Goal: Task Accomplishment & Management: Manage account settings

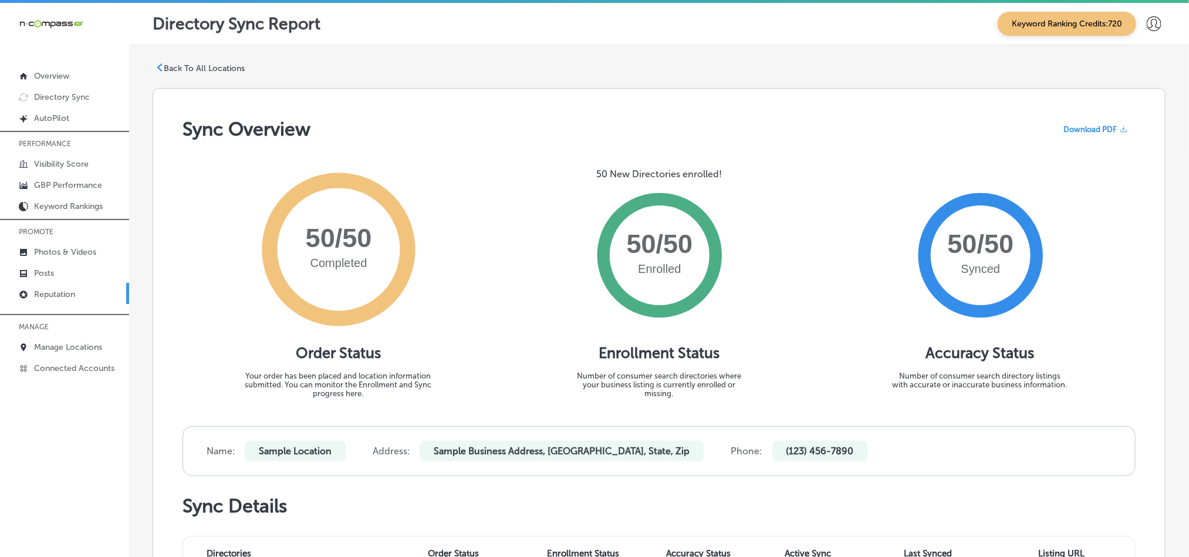
click at [65, 289] on p "Reputation" at bounding box center [54, 294] width 41 height 10
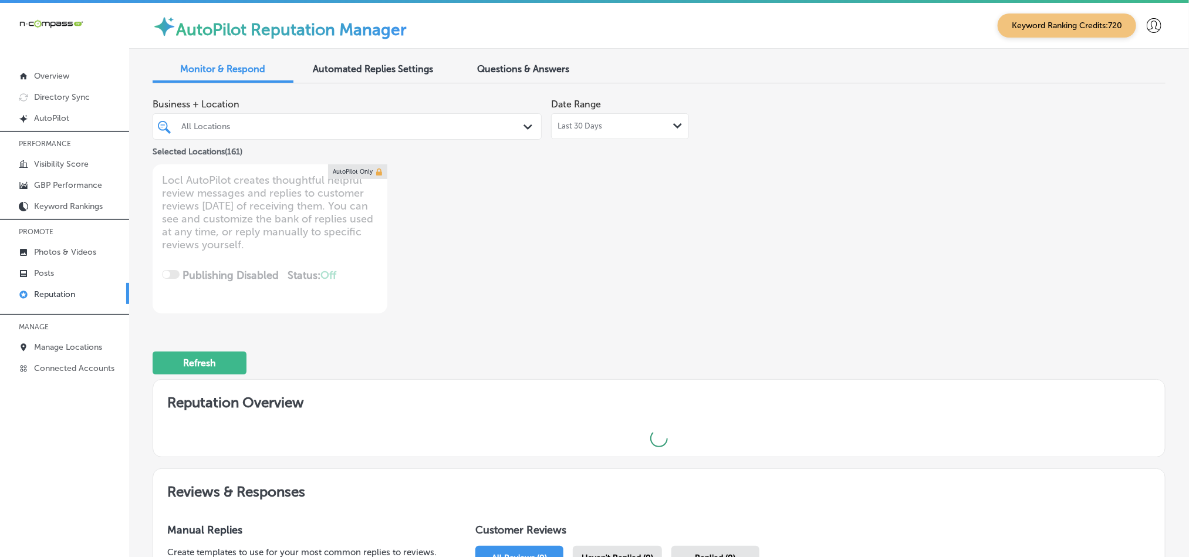
click at [515, 120] on div "All Locations Path Created with Sketch." at bounding box center [347, 126] width 388 height 18
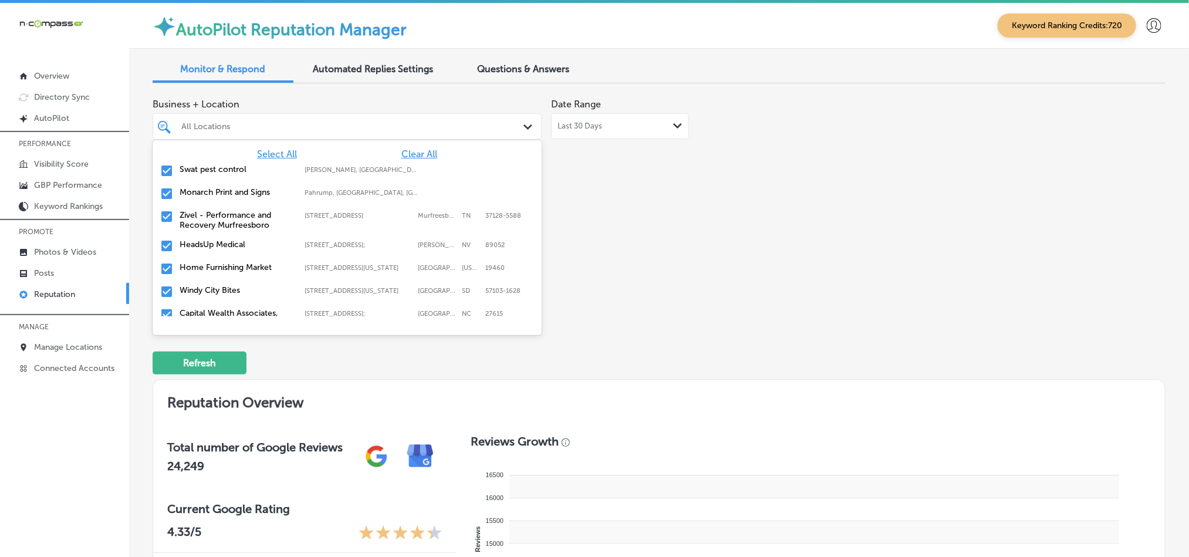
click at [407, 157] on span "Clear All" at bounding box center [419, 154] width 36 height 11
click at [164, 169] on input "checkbox" at bounding box center [167, 171] width 14 height 14
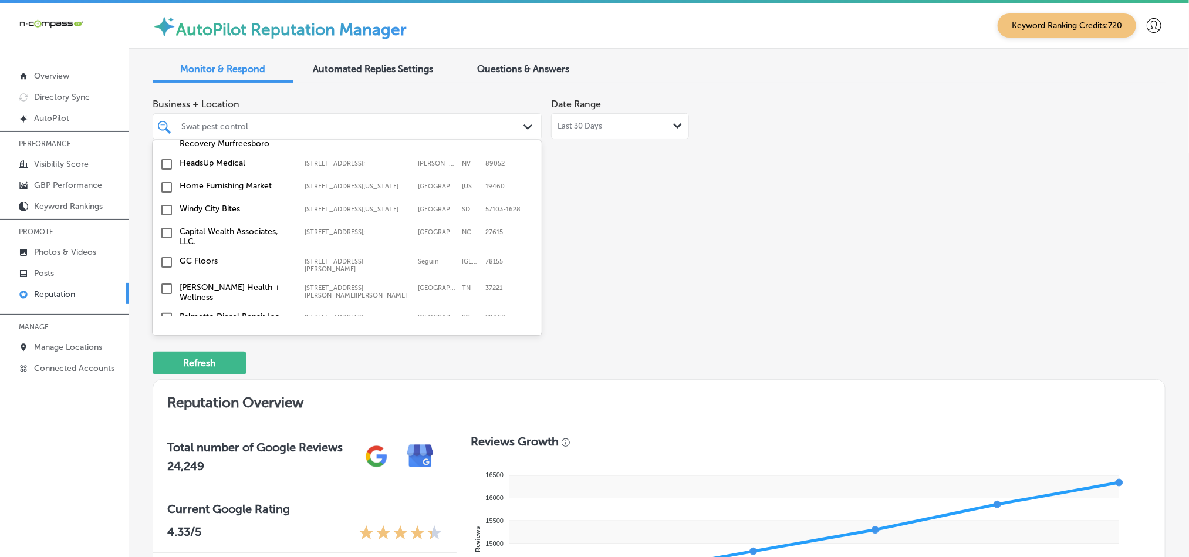
scroll to position [88, 0]
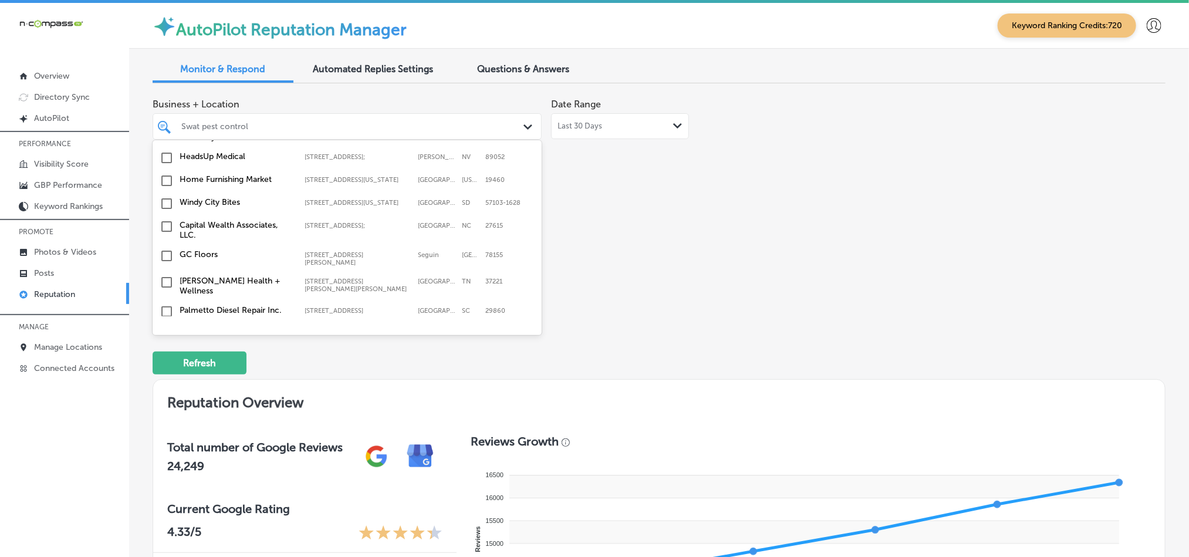
click at [164, 184] on input "checkbox" at bounding box center [167, 181] width 14 height 14
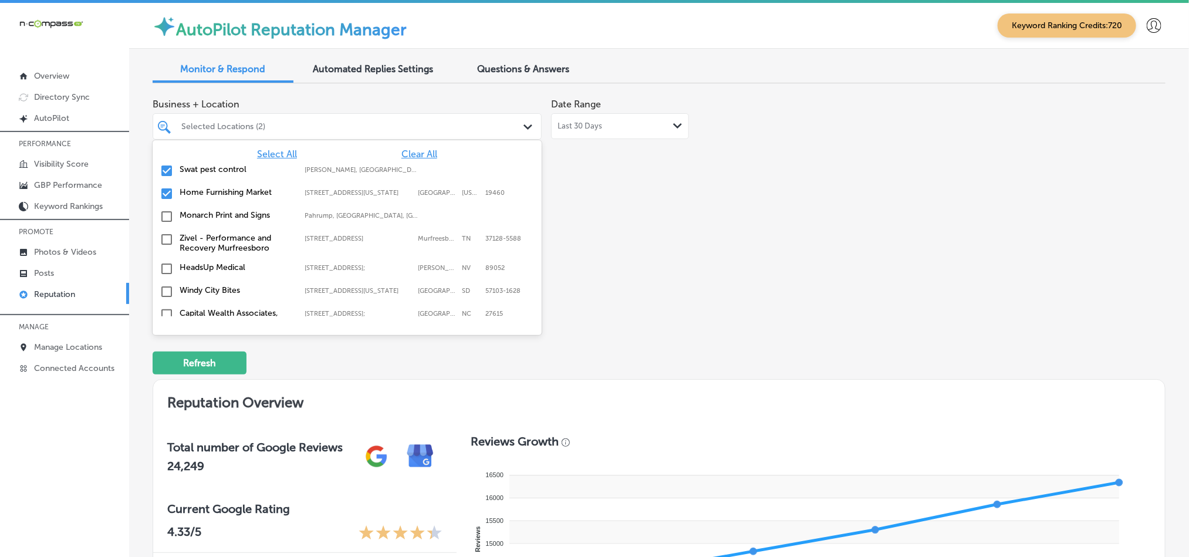
scroll to position [59, 0]
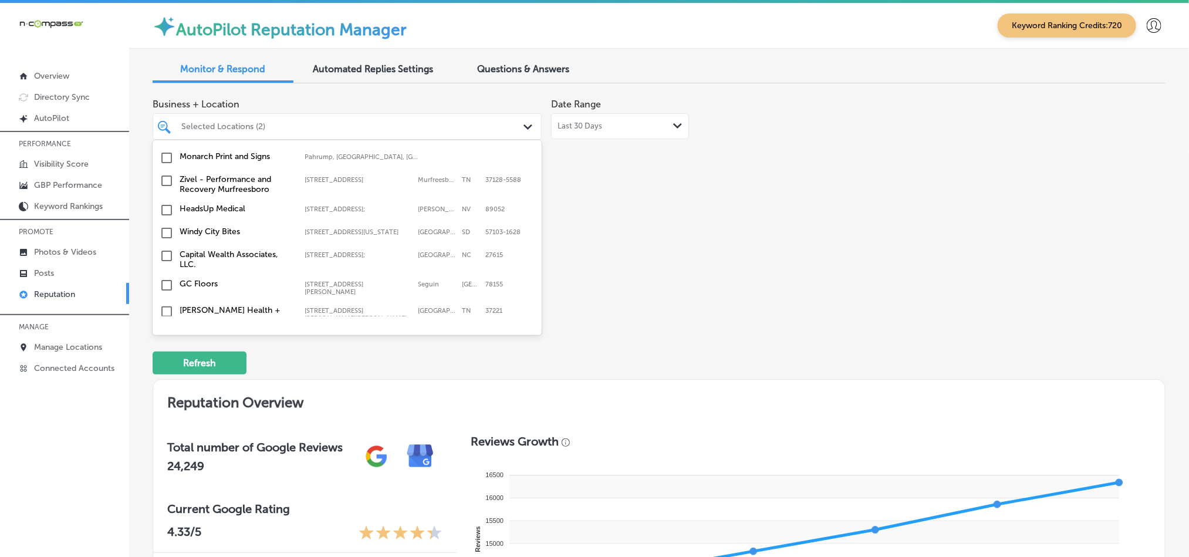
click at [164, 239] on input "checkbox" at bounding box center [167, 233] width 14 height 14
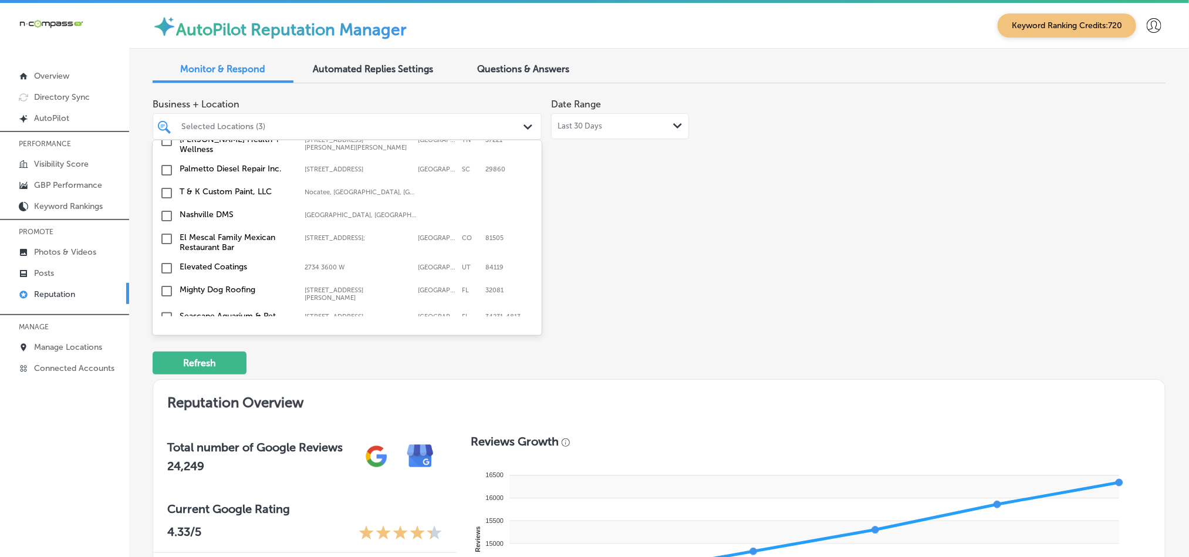
scroll to position [264, 0]
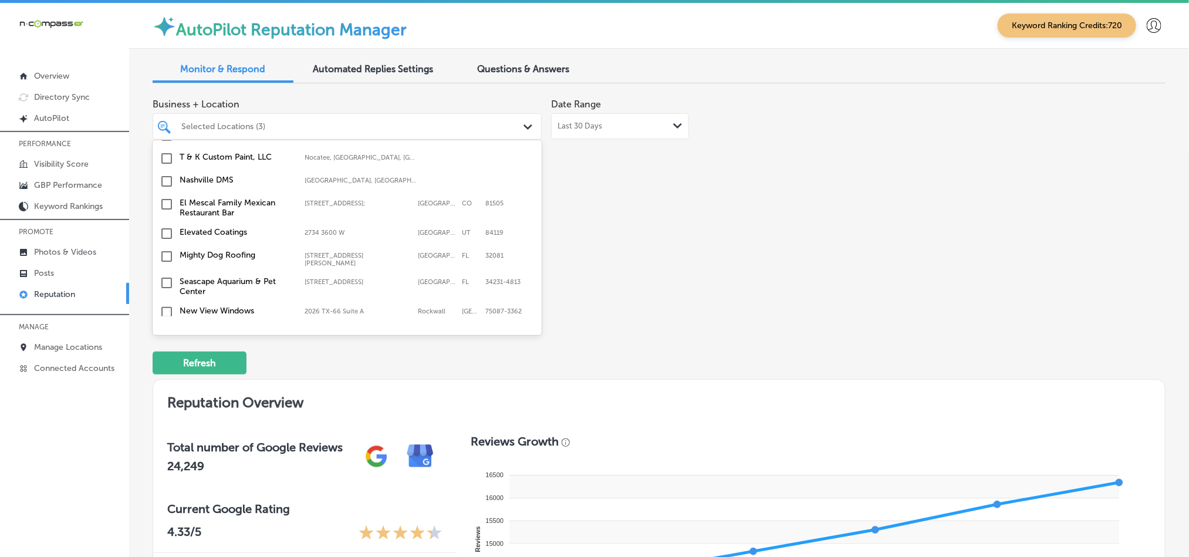
click at [168, 255] on input "checkbox" at bounding box center [167, 256] width 14 height 14
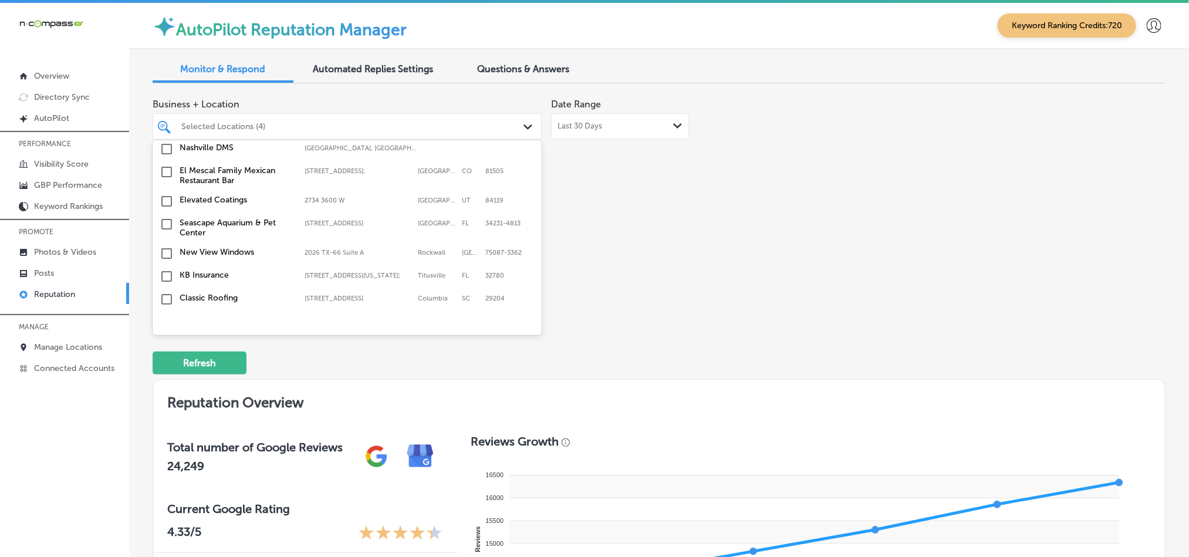
scroll to position [381, 0]
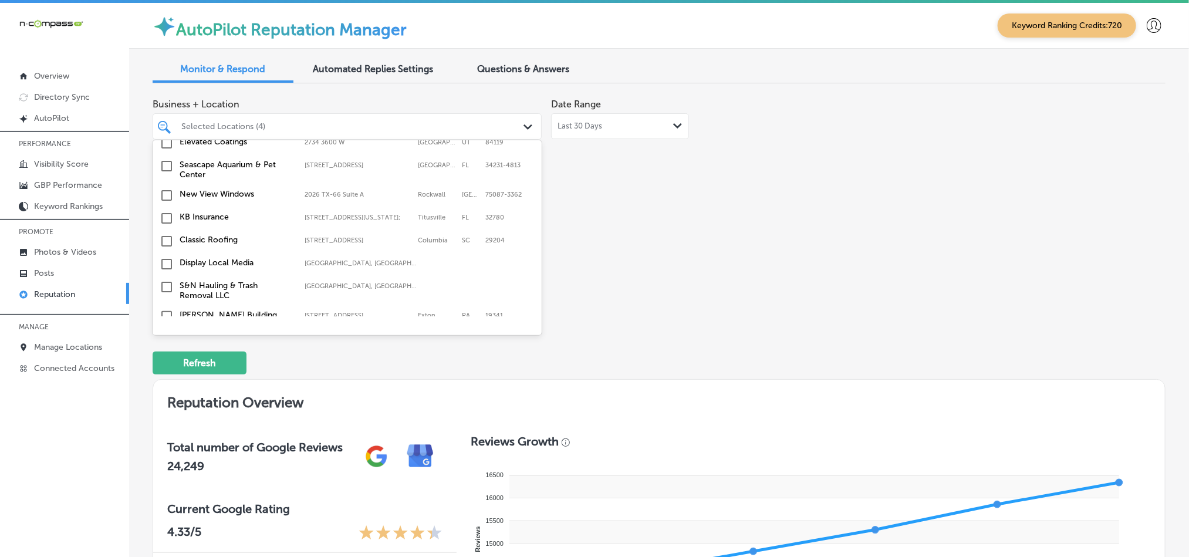
click at [166, 215] on input "checkbox" at bounding box center [167, 218] width 14 height 14
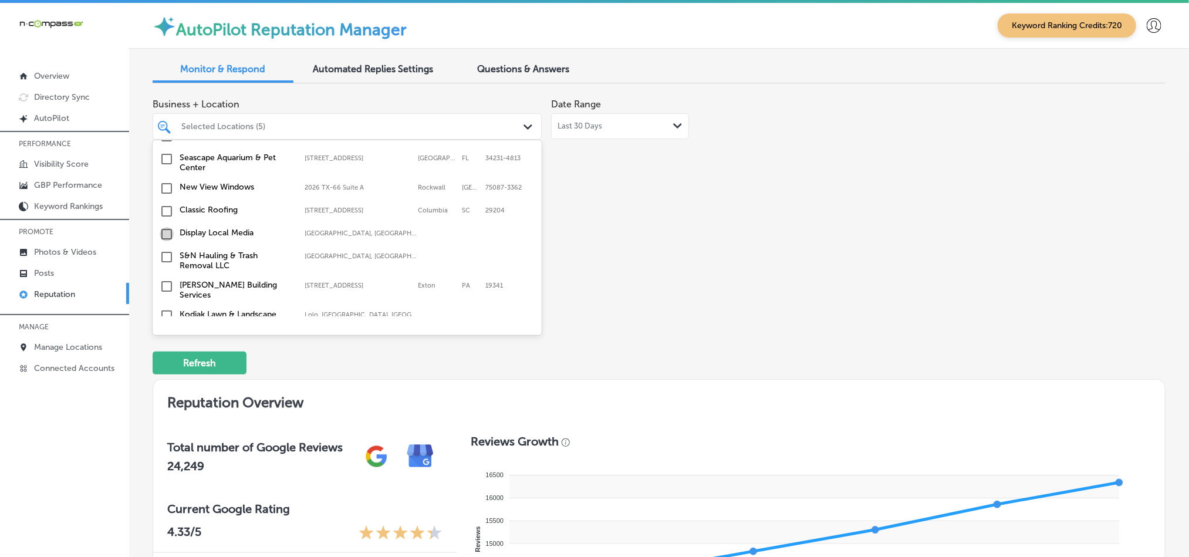
click at [163, 228] on input "checkbox" at bounding box center [167, 234] width 14 height 14
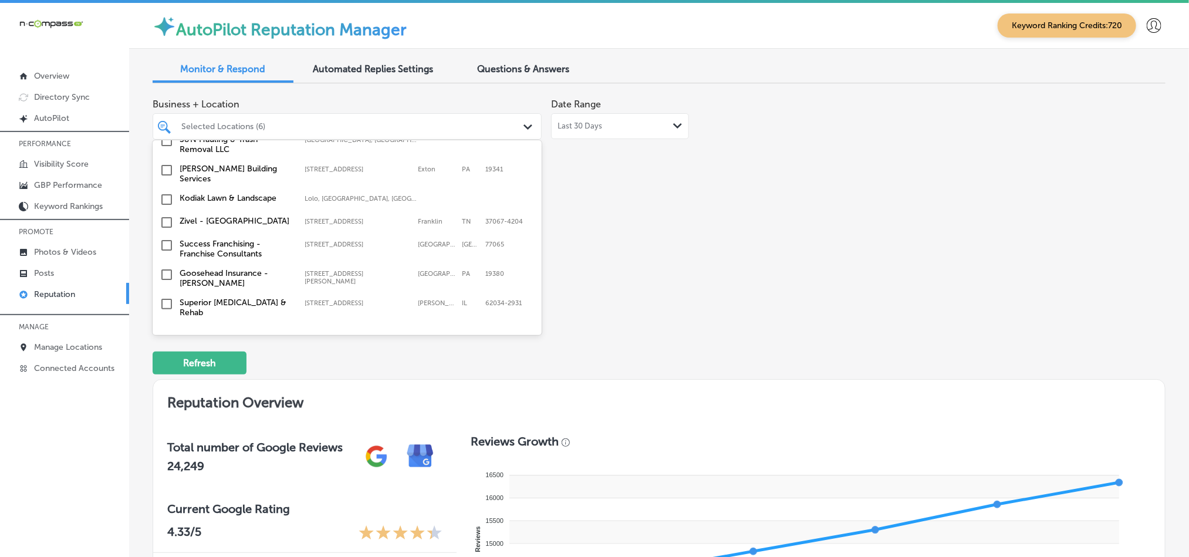
scroll to position [528, 0]
click at [164, 193] on input "checkbox" at bounding box center [167, 198] width 14 height 14
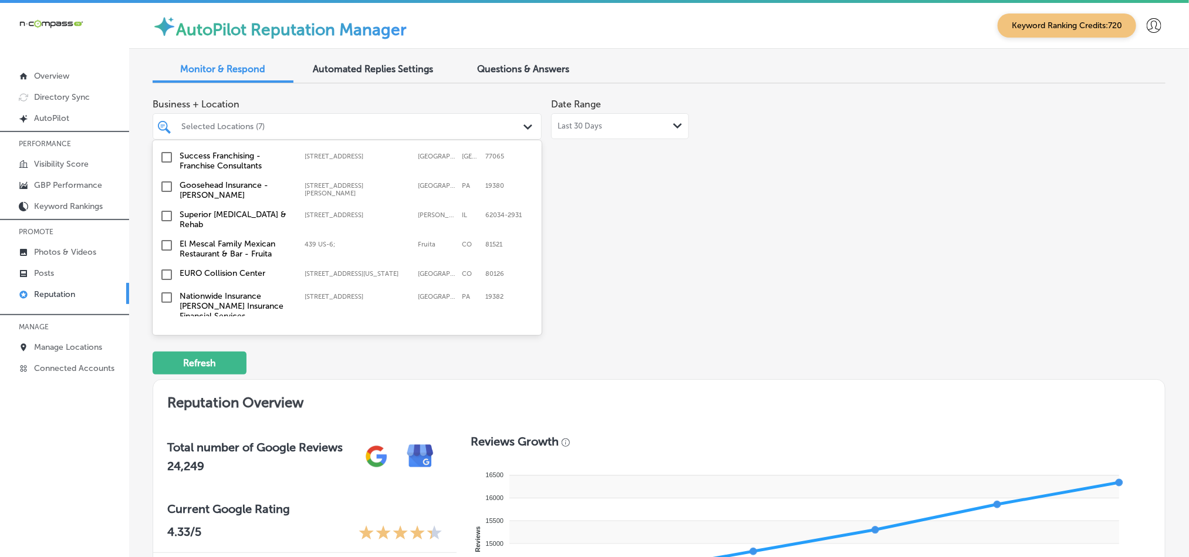
scroll to position [616, 0]
click at [166, 178] on input "checkbox" at bounding box center [167, 185] width 14 height 14
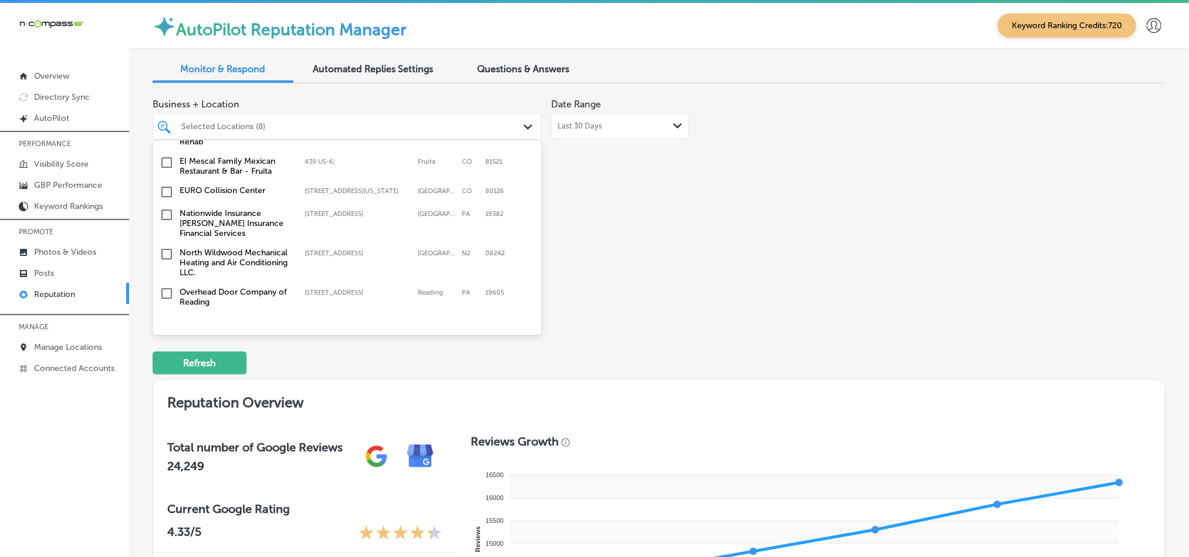
scroll to position [704, 0]
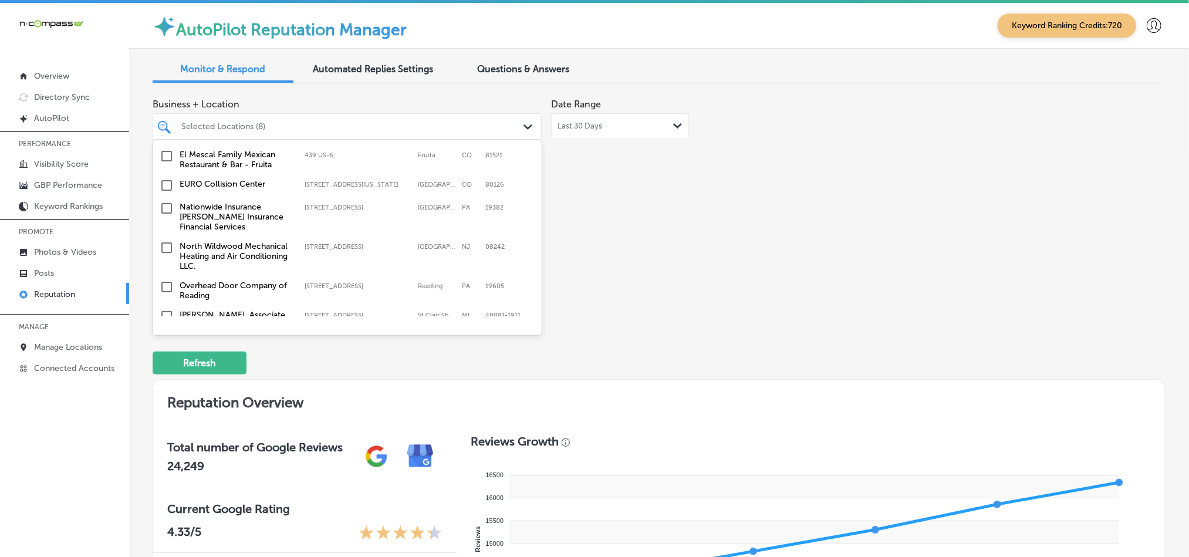
click at [164, 201] on input "checkbox" at bounding box center [167, 208] width 14 height 14
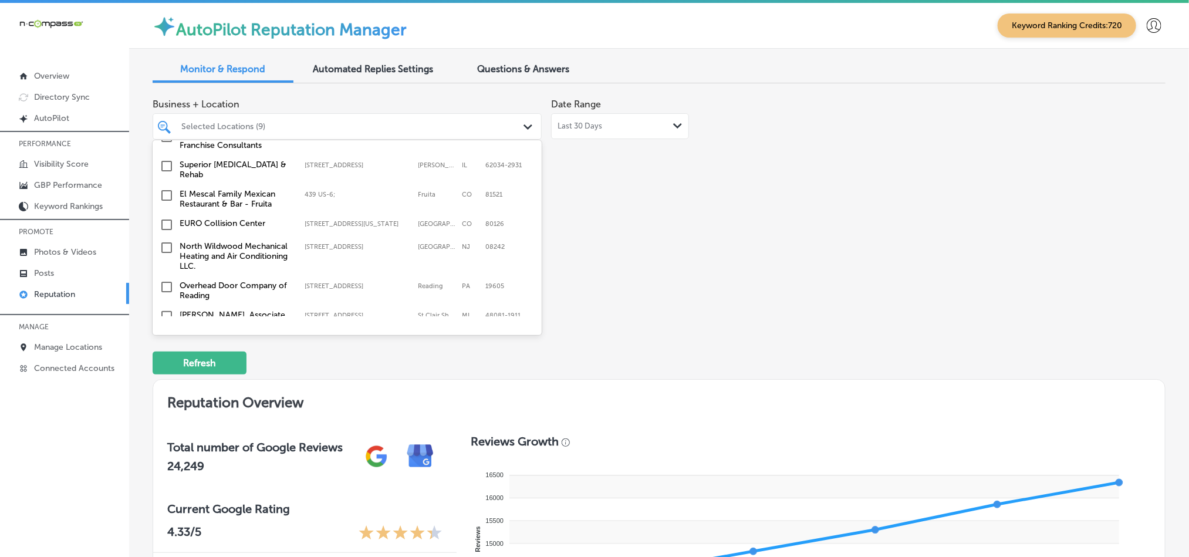
click at [166, 241] on input "checkbox" at bounding box center [167, 248] width 14 height 14
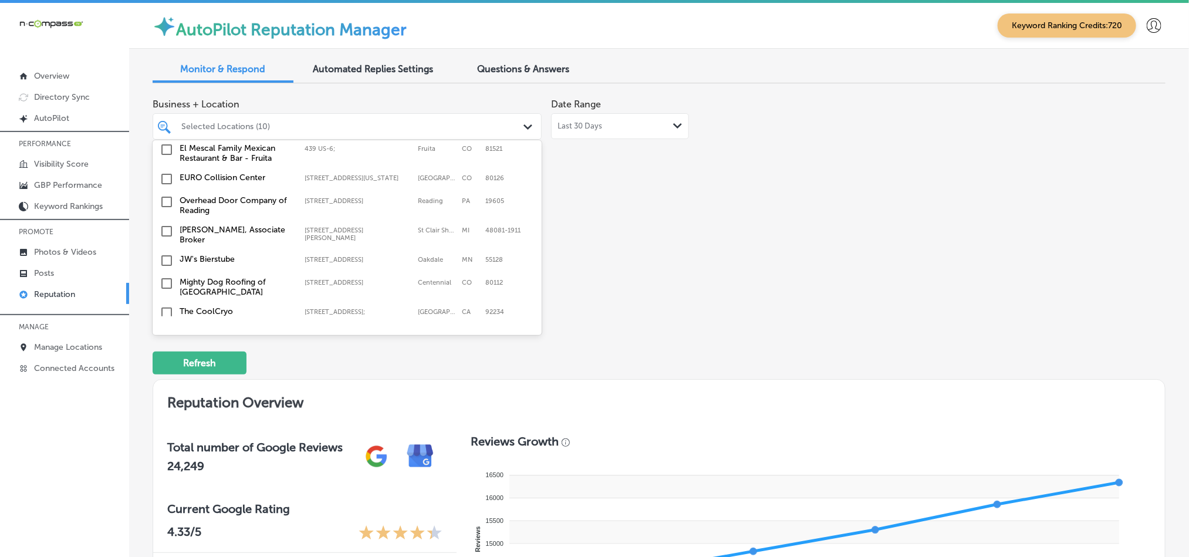
scroll to position [821, 0]
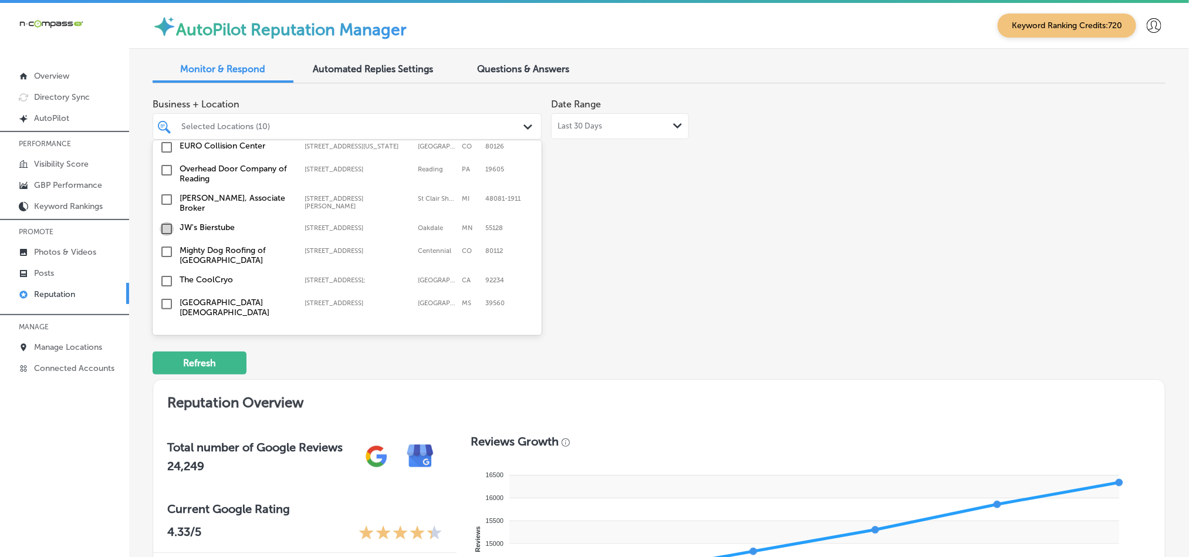
click at [166, 222] on input "checkbox" at bounding box center [167, 229] width 14 height 14
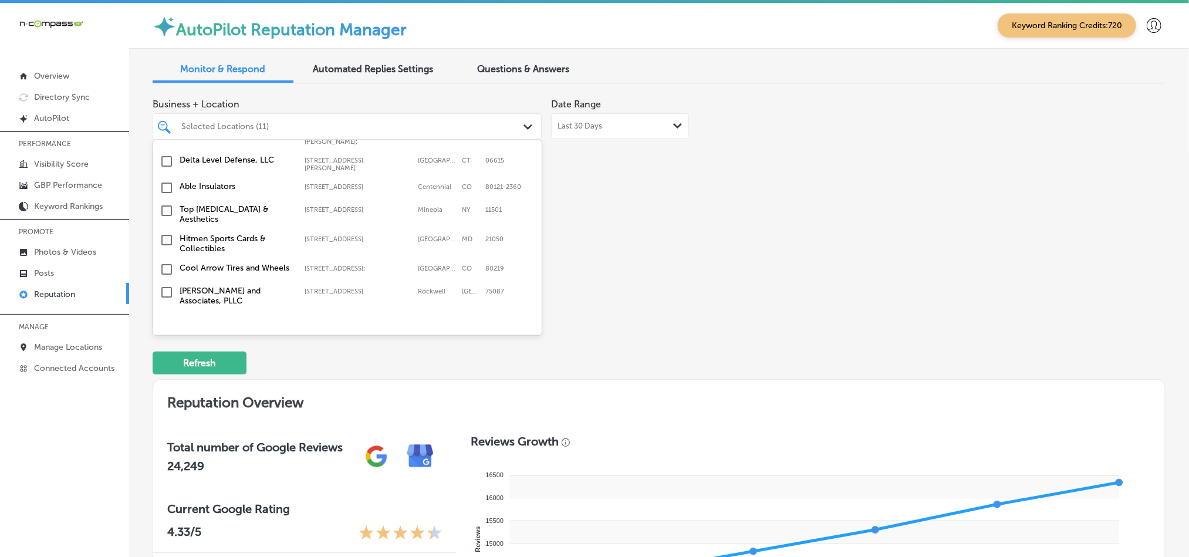
scroll to position [1115, 0]
click at [166, 177] on input "checkbox" at bounding box center [167, 184] width 14 height 14
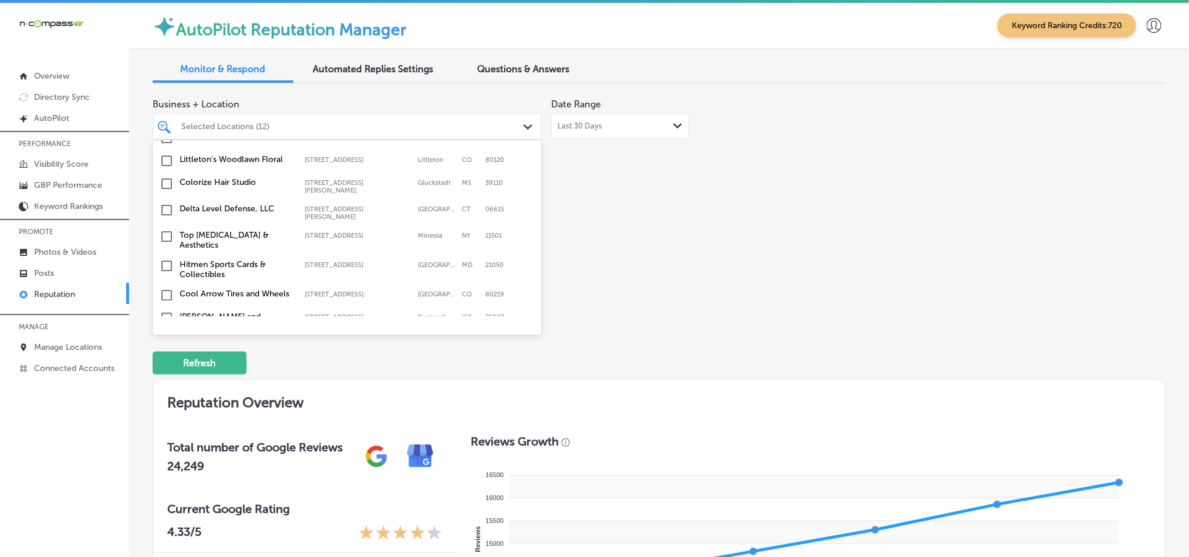
click at [164, 230] on input "checkbox" at bounding box center [167, 237] width 14 height 14
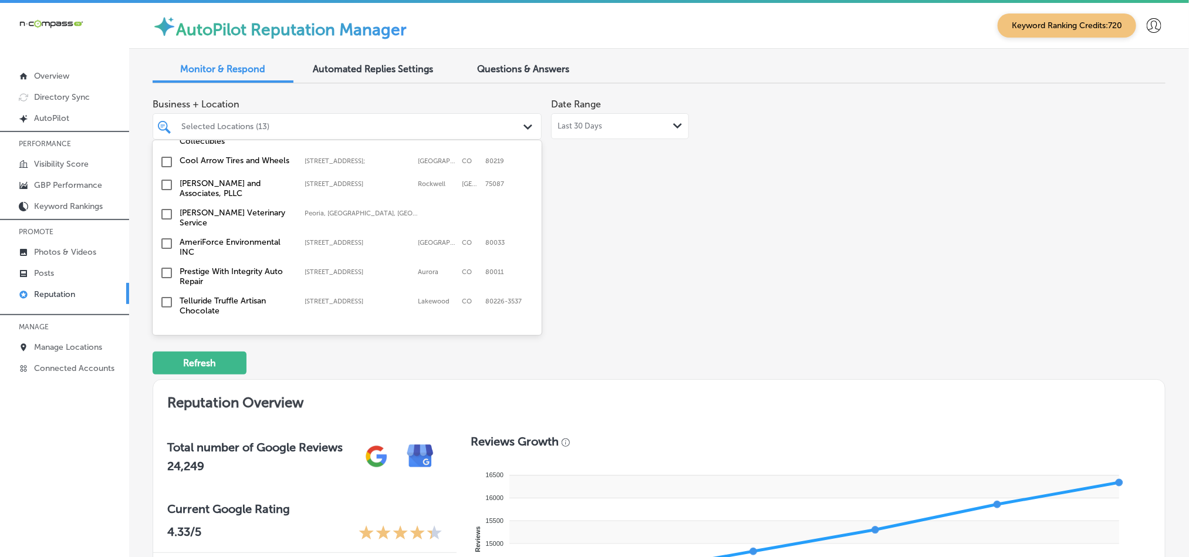
scroll to position [1233, 0]
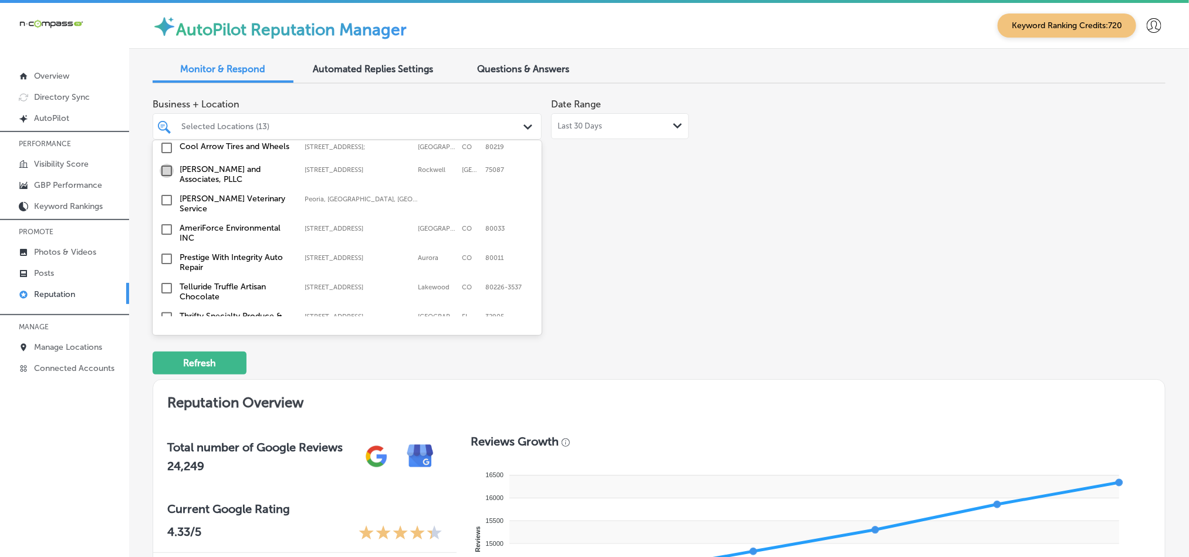
click at [164, 164] on input "checkbox" at bounding box center [167, 171] width 14 height 14
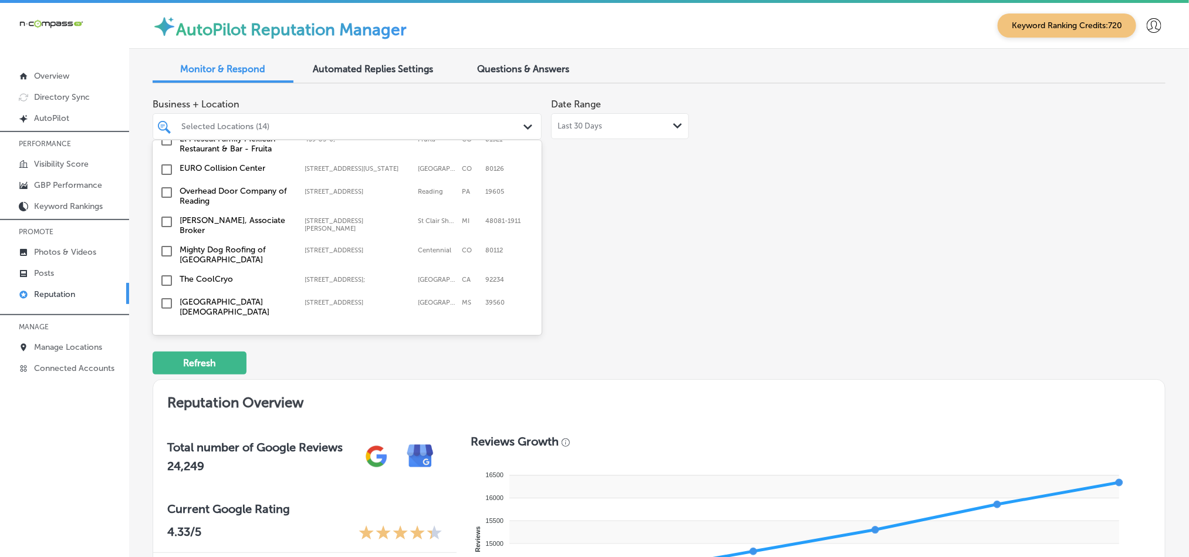
scroll to position [909, 0]
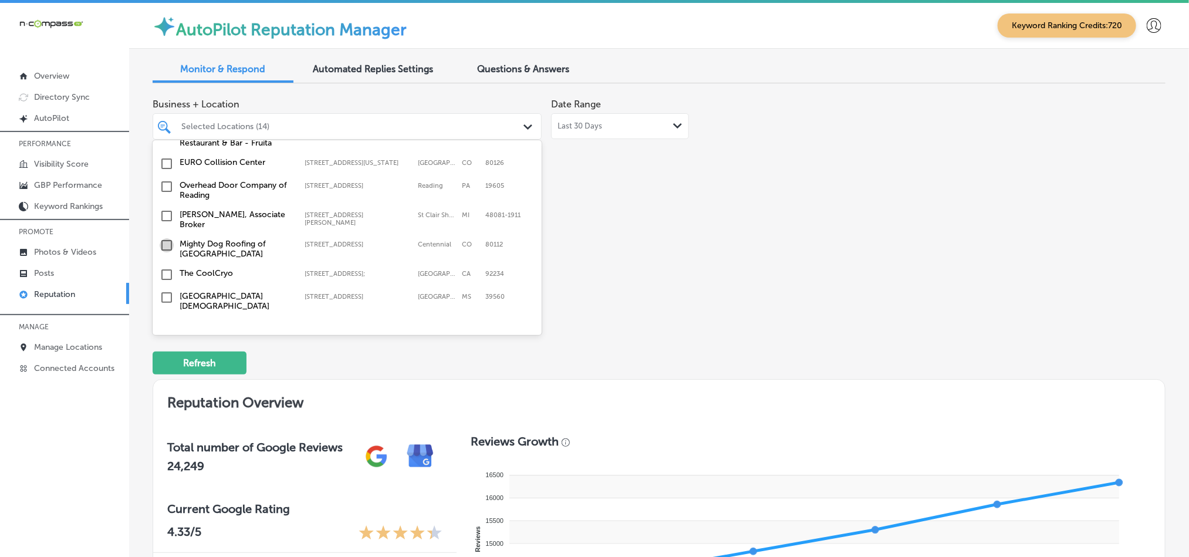
click at [164, 238] on input "checkbox" at bounding box center [167, 245] width 14 height 14
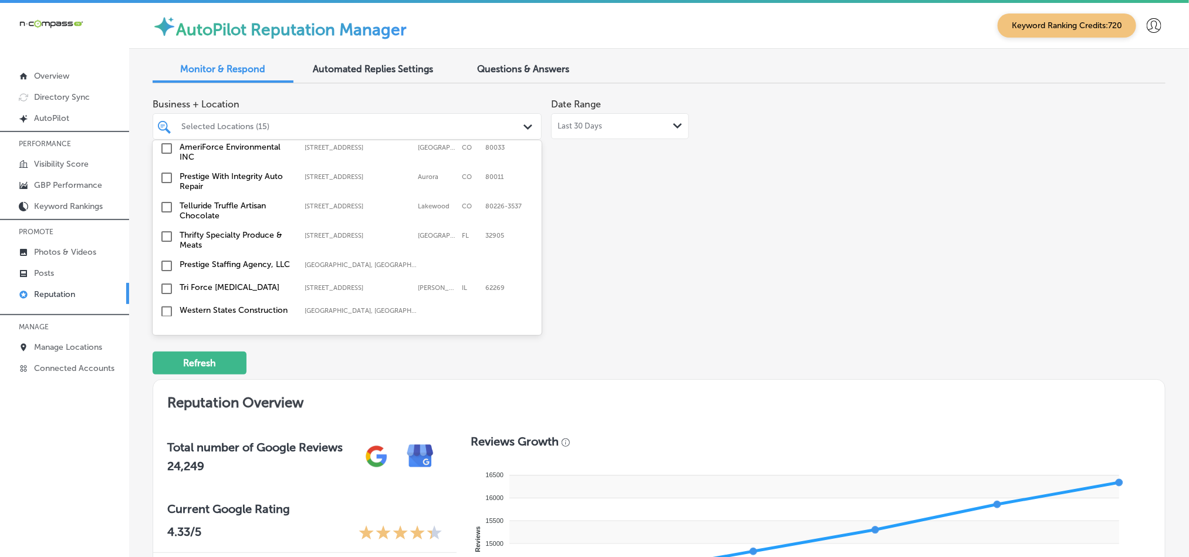
scroll to position [1321, 0]
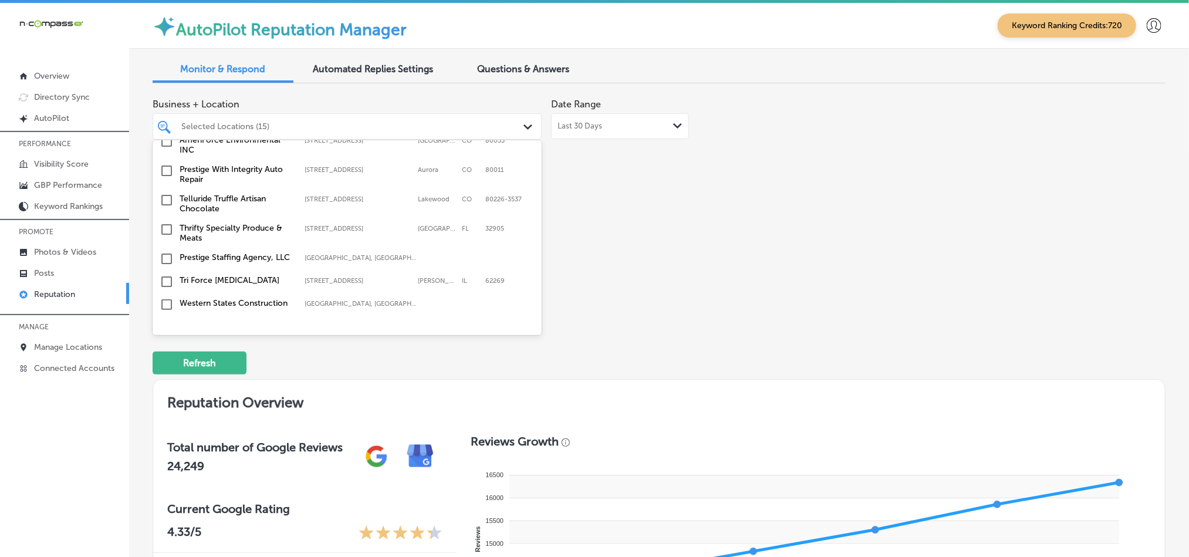
click at [166, 222] on input "checkbox" at bounding box center [167, 229] width 14 height 14
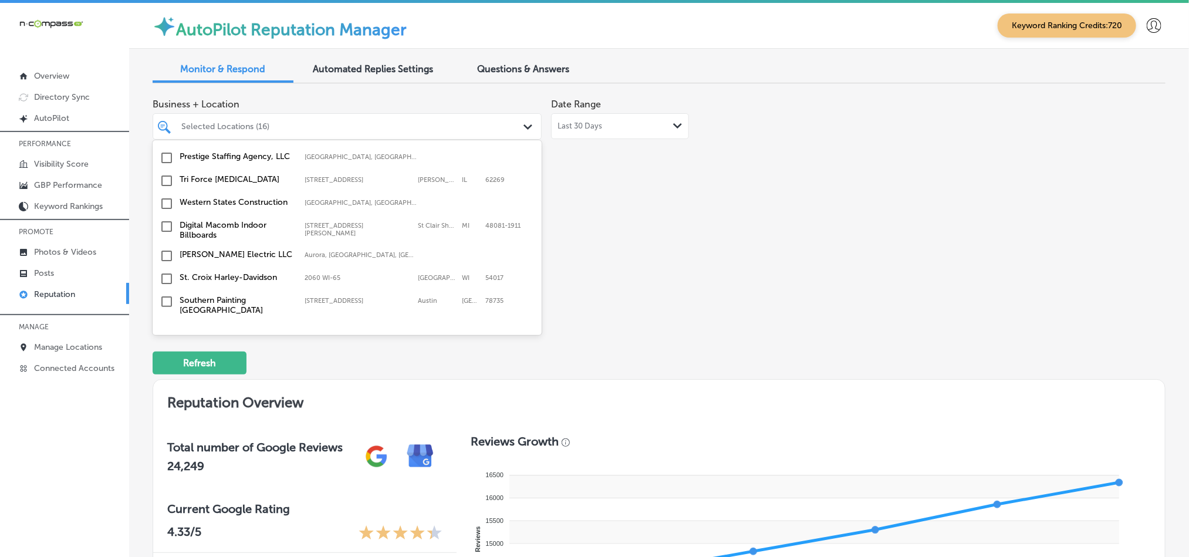
scroll to position [1438, 0]
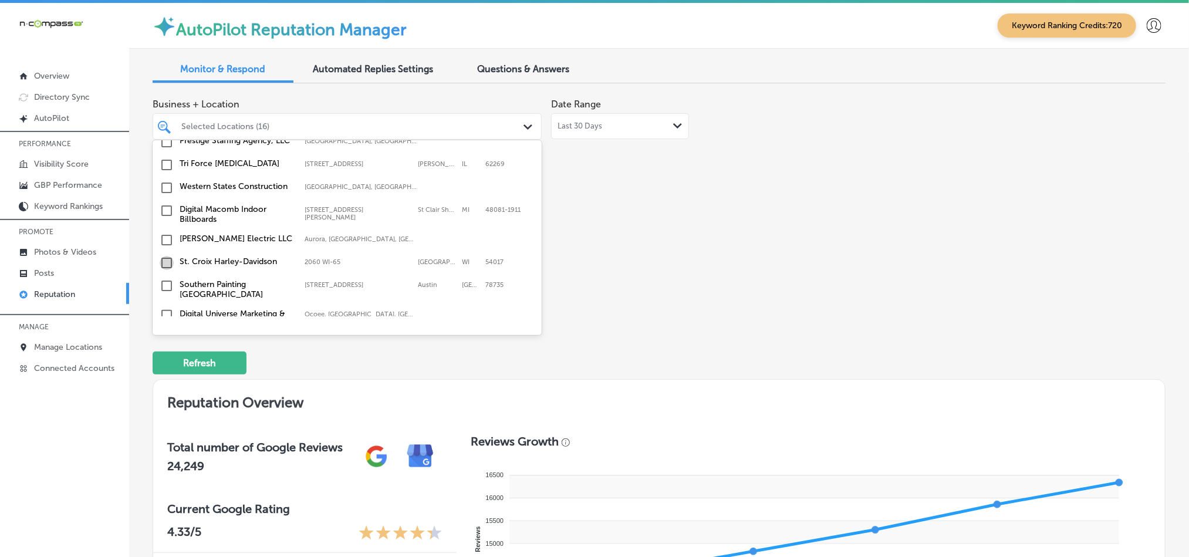
click at [166, 256] on input "checkbox" at bounding box center [167, 263] width 14 height 14
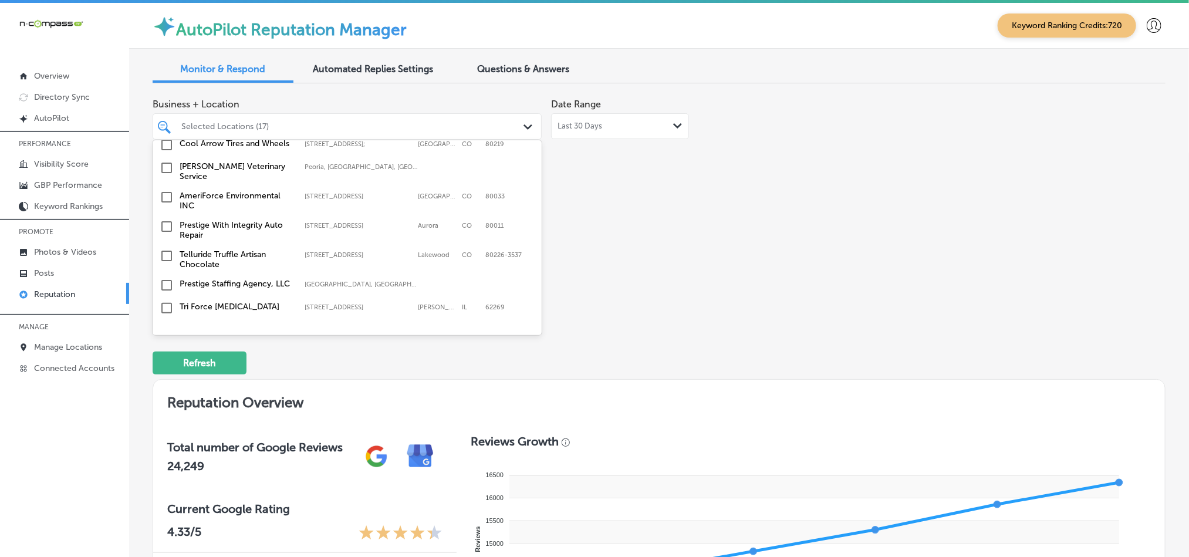
scroll to position [1321, 0]
click at [166, 298] on input "checkbox" at bounding box center [167, 305] width 14 height 14
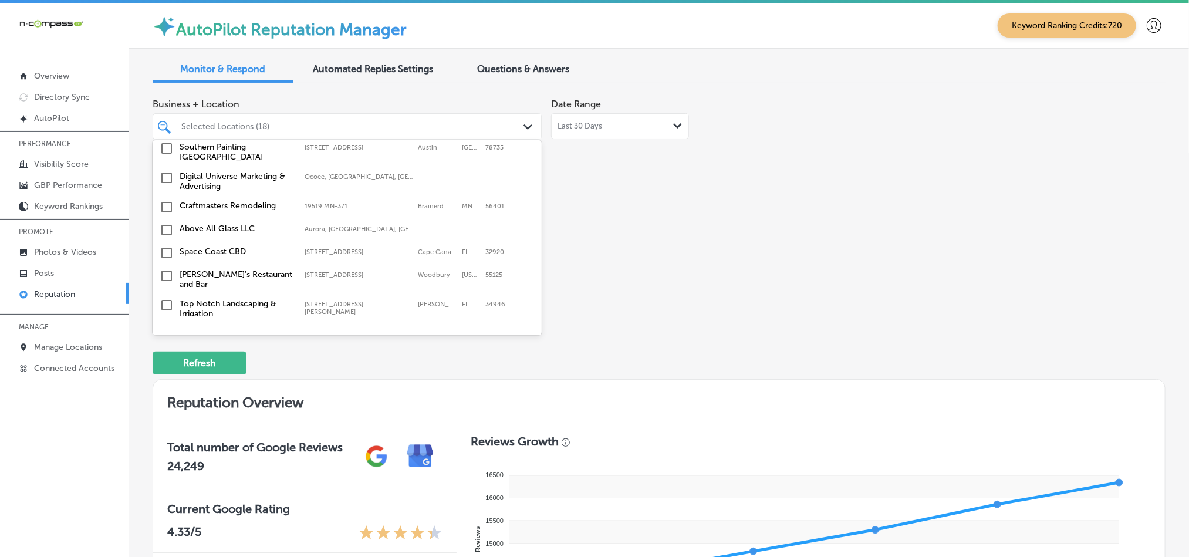
scroll to position [1585, 0]
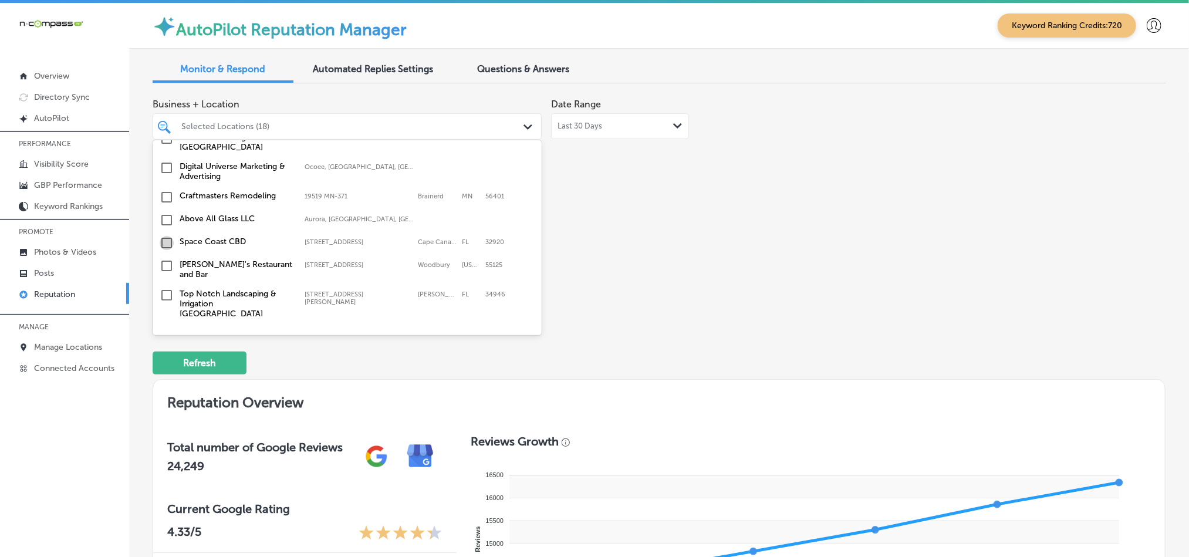
click at [166, 236] on input "checkbox" at bounding box center [167, 243] width 14 height 14
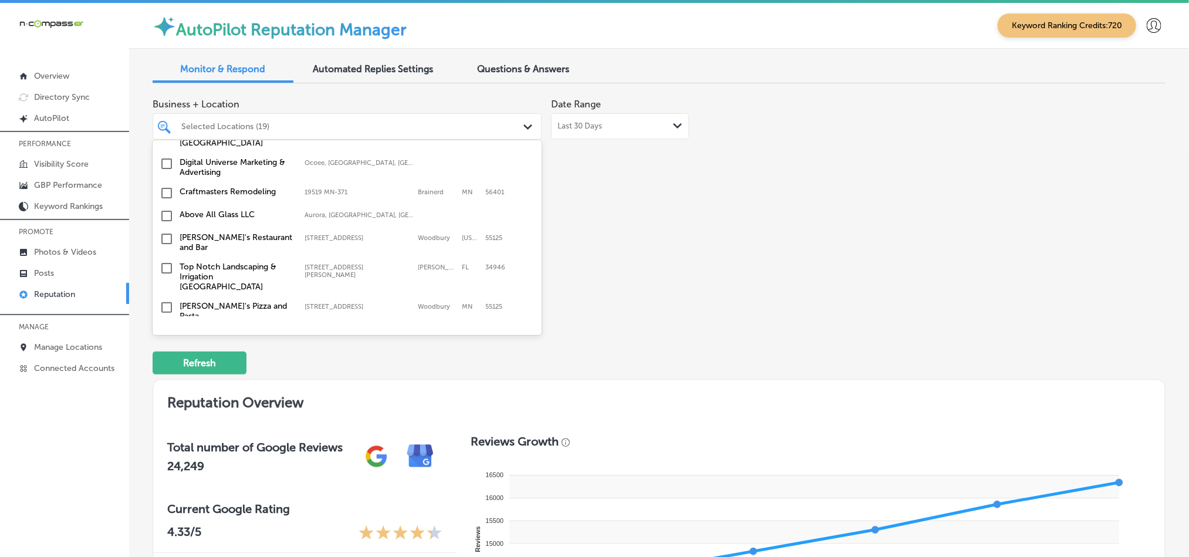
scroll to position [1614, 0]
click at [164, 184] on input "checkbox" at bounding box center [167, 191] width 14 height 14
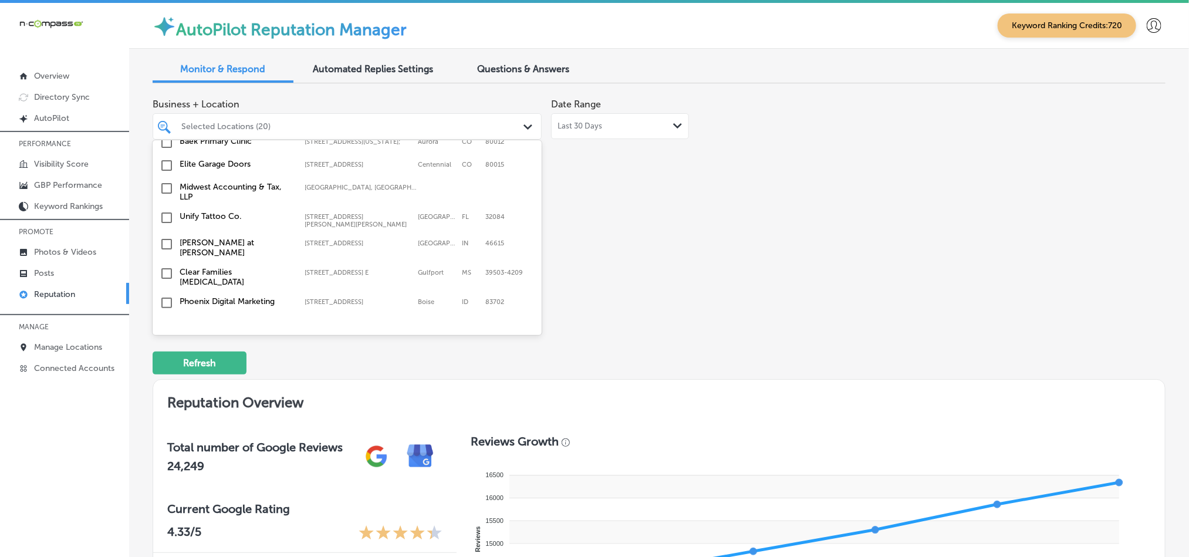
scroll to position [3917, 0]
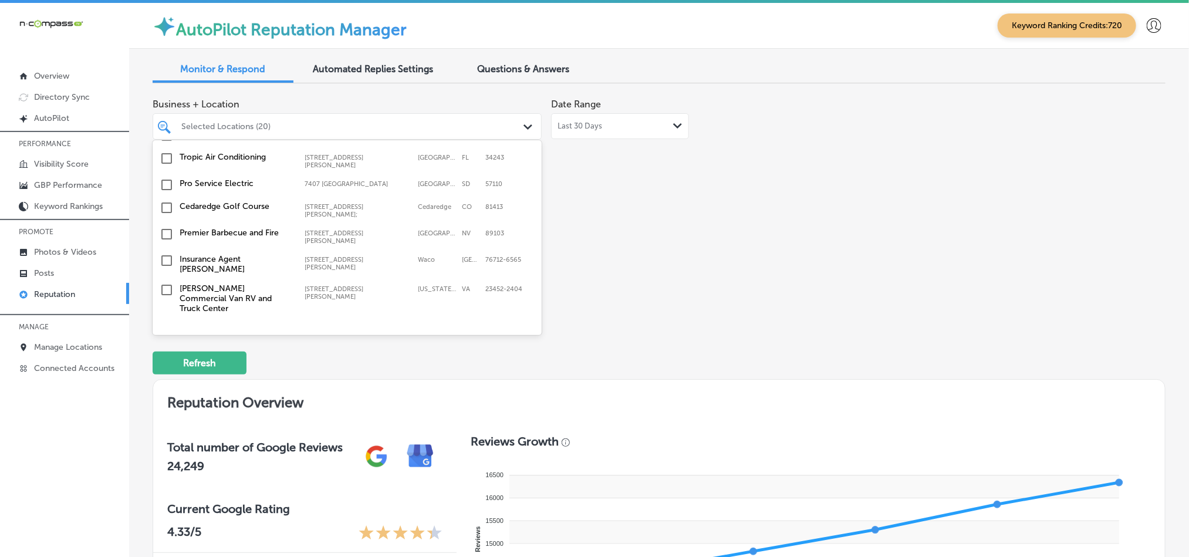
click at [166, 381] on input "checkbox" at bounding box center [167, 388] width 14 height 14
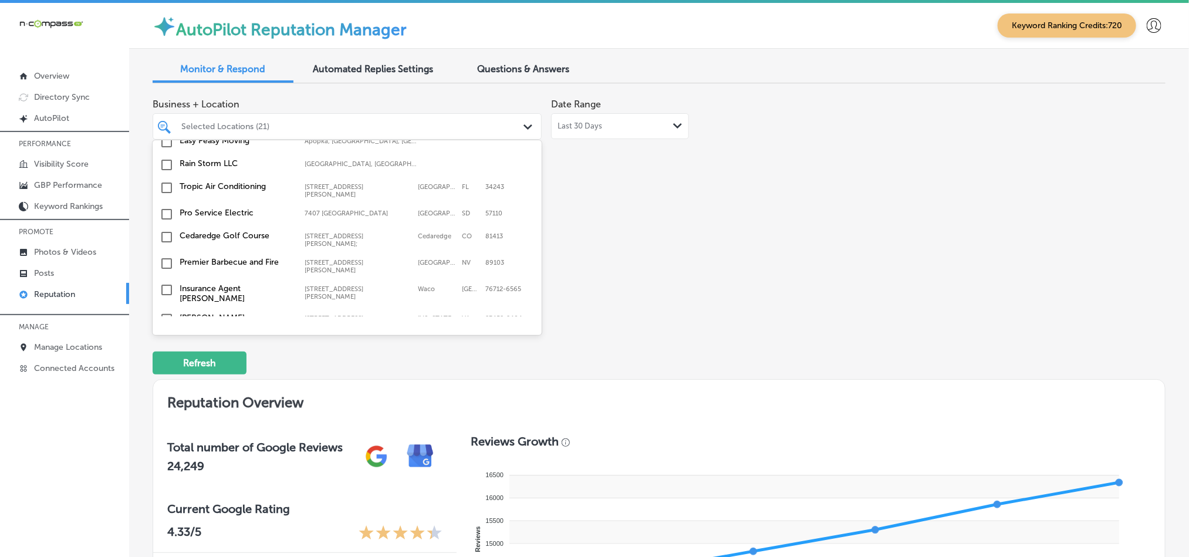
click at [166, 381] on input "checkbox" at bounding box center [167, 388] width 14 height 14
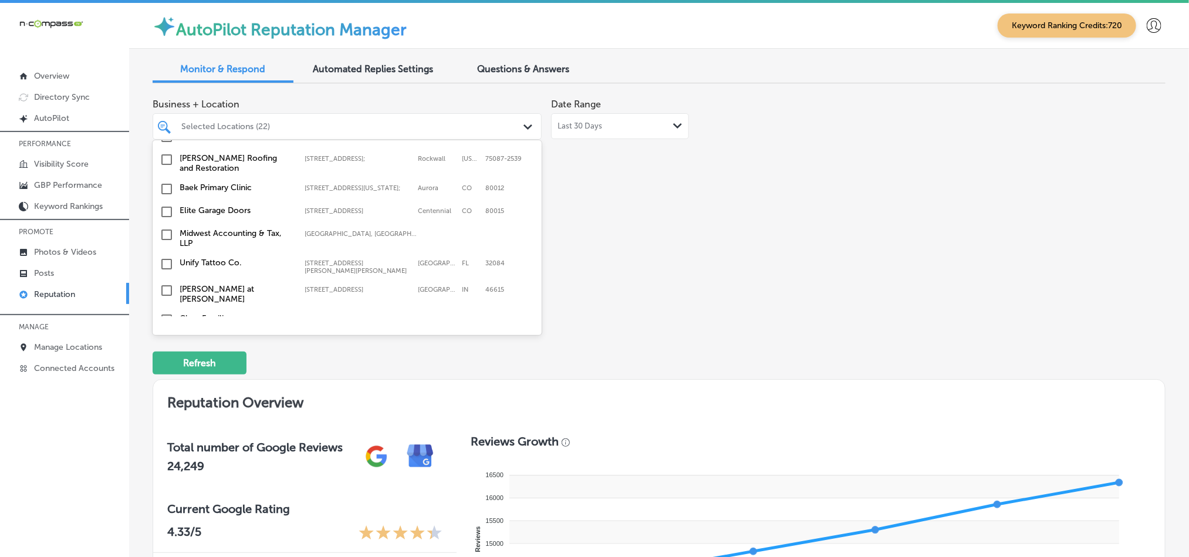
scroll to position [3712, 0]
click at [166, 369] on input "checkbox" at bounding box center [167, 376] width 14 height 14
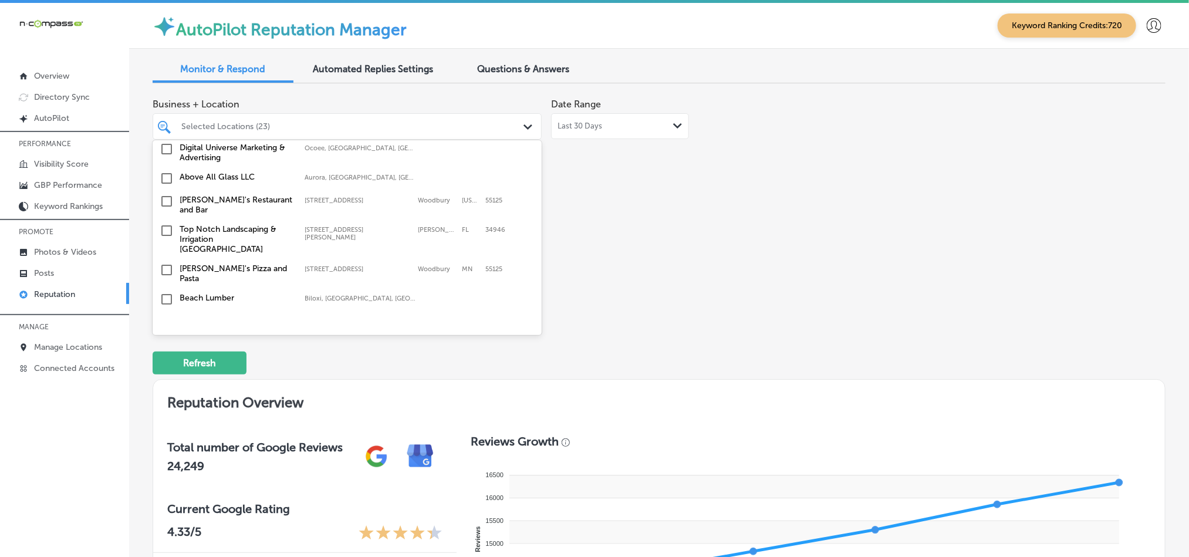
scroll to position [1732, 0]
click at [162, 223] on input "checkbox" at bounding box center [167, 230] width 14 height 14
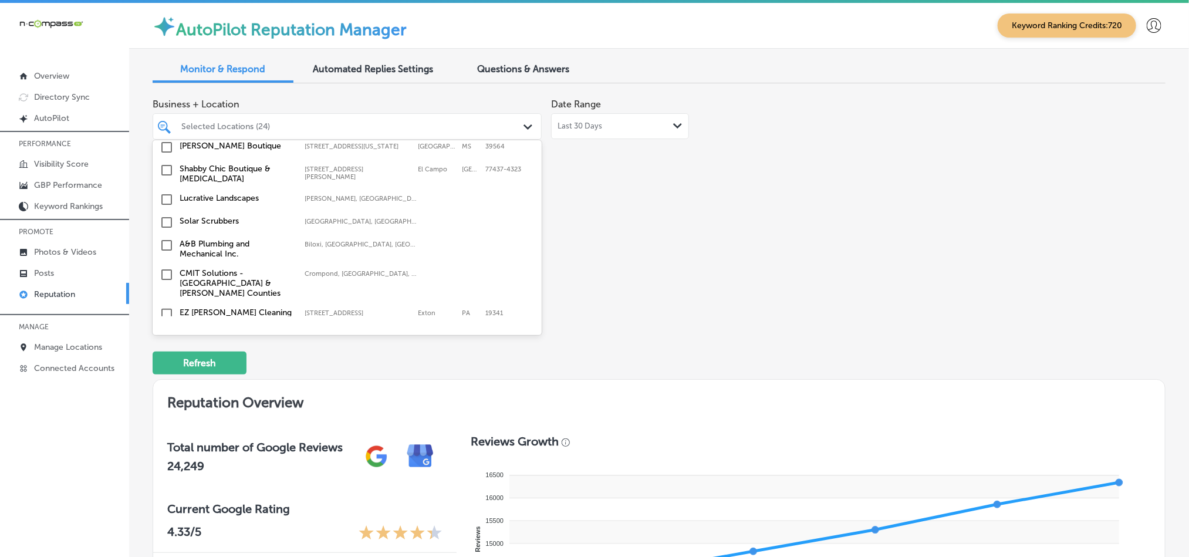
scroll to position [1908, 0]
click at [164, 237] on input "checkbox" at bounding box center [167, 244] width 14 height 14
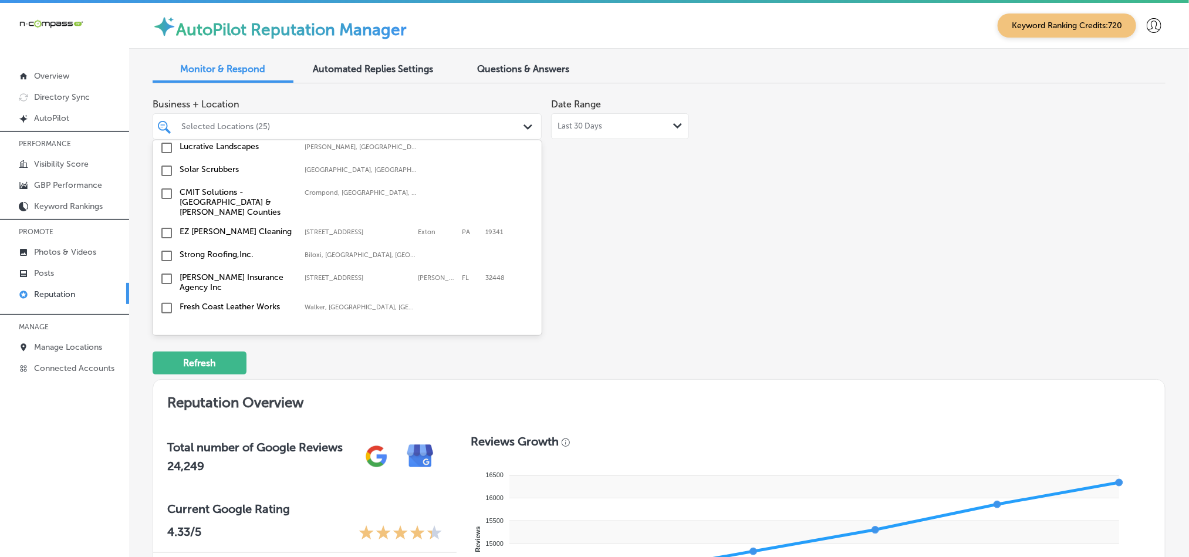
scroll to position [1996, 0]
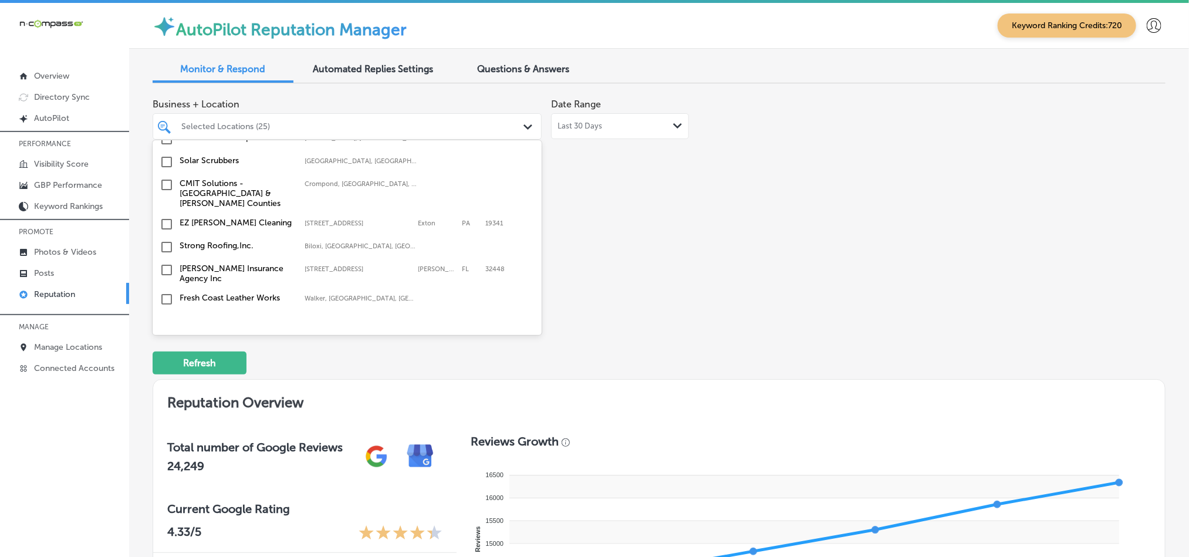
click at [164, 217] on input "checkbox" at bounding box center [167, 224] width 14 height 14
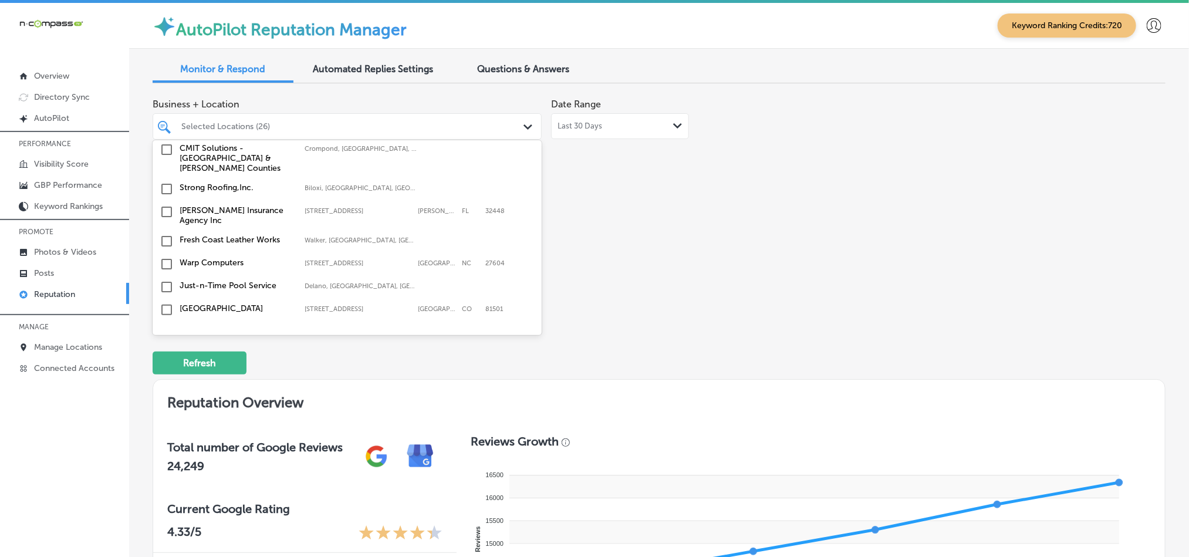
scroll to position [2084, 0]
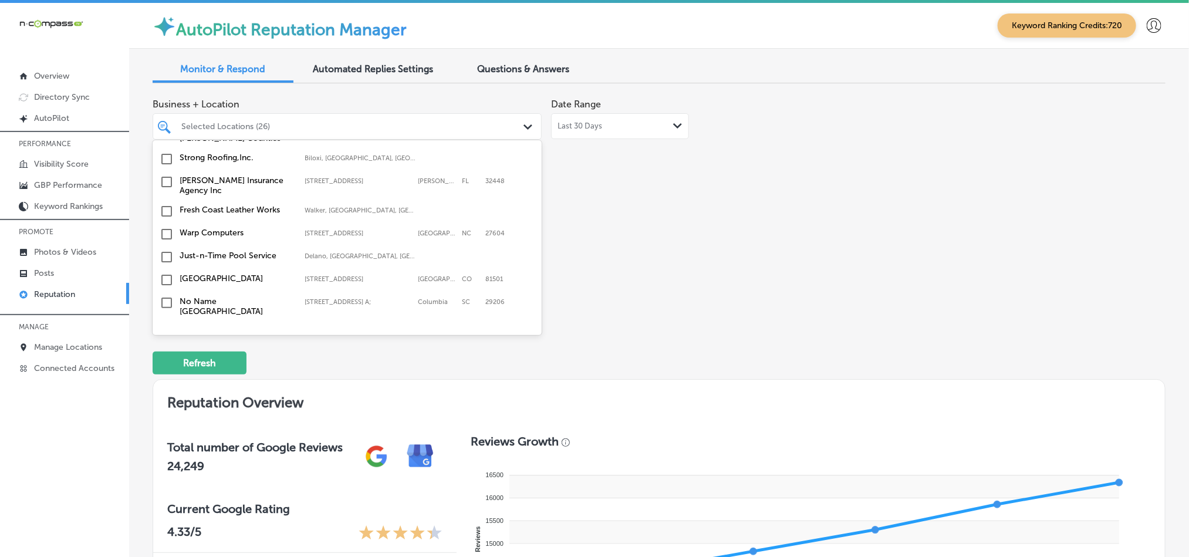
click at [164, 250] on input "checkbox" at bounding box center [167, 257] width 14 height 14
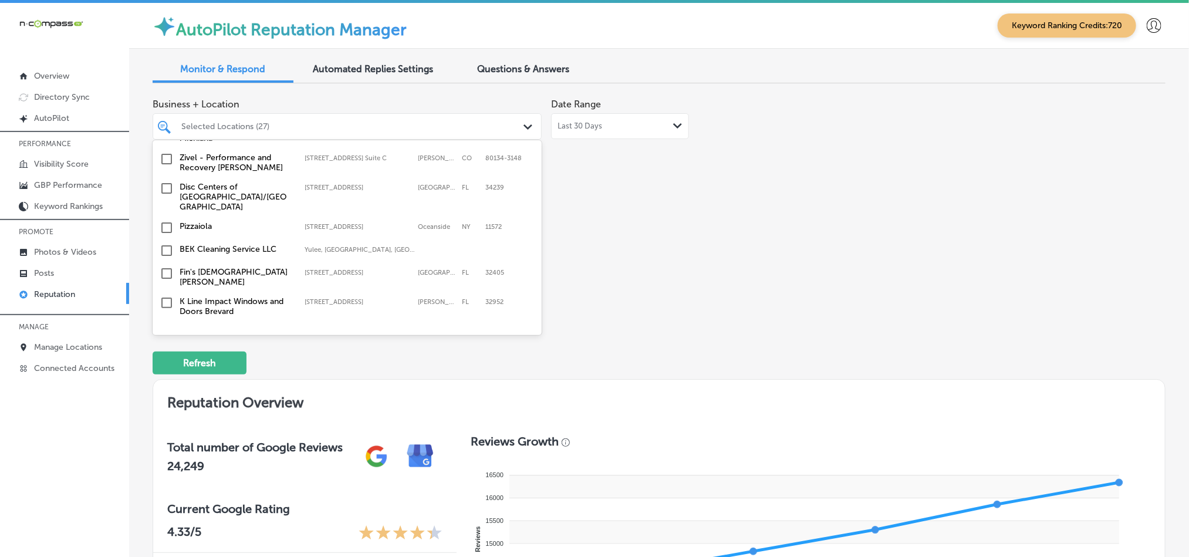
scroll to position [2289, 0]
click at [166, 264] on input "checkbox" at bounding box center [167, 271] width 14 height 14
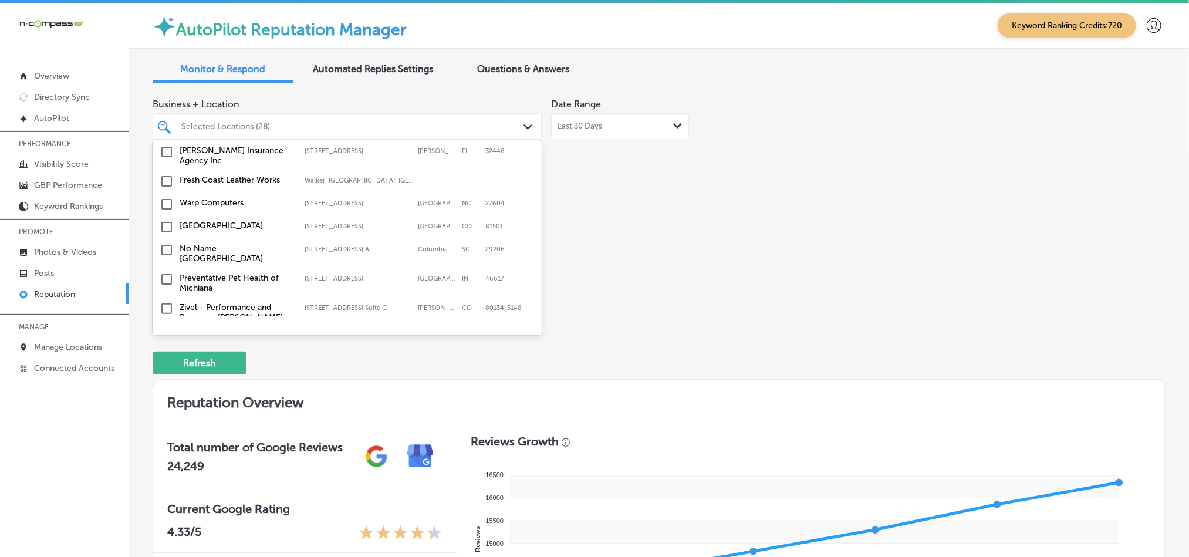
scroll to position [2172, 0]
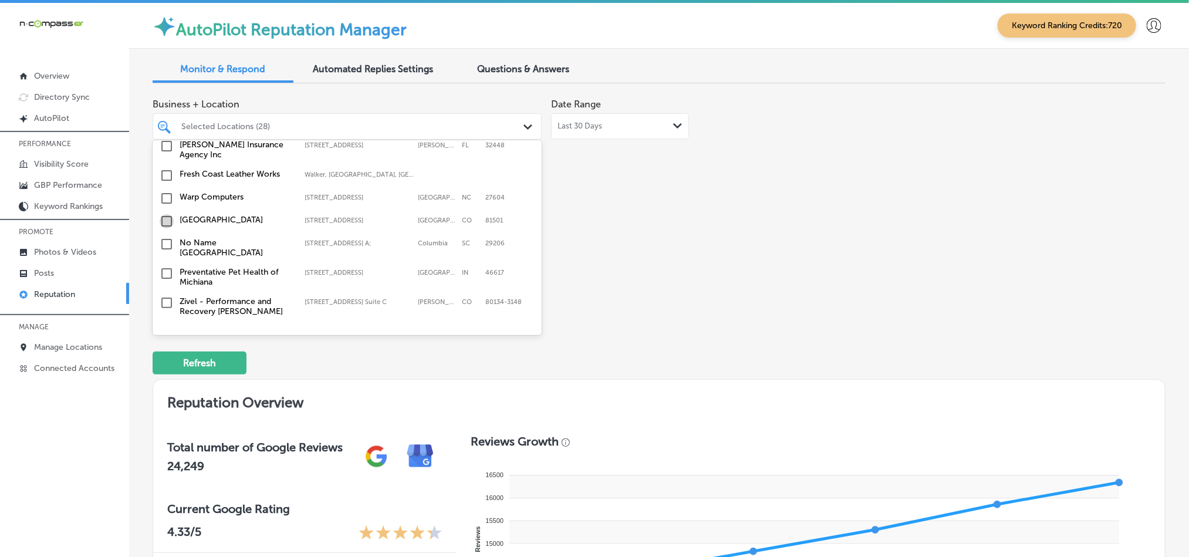
click at [164, 214] on input "checkbox" at bounding box center [167, 221] width 14 height 14
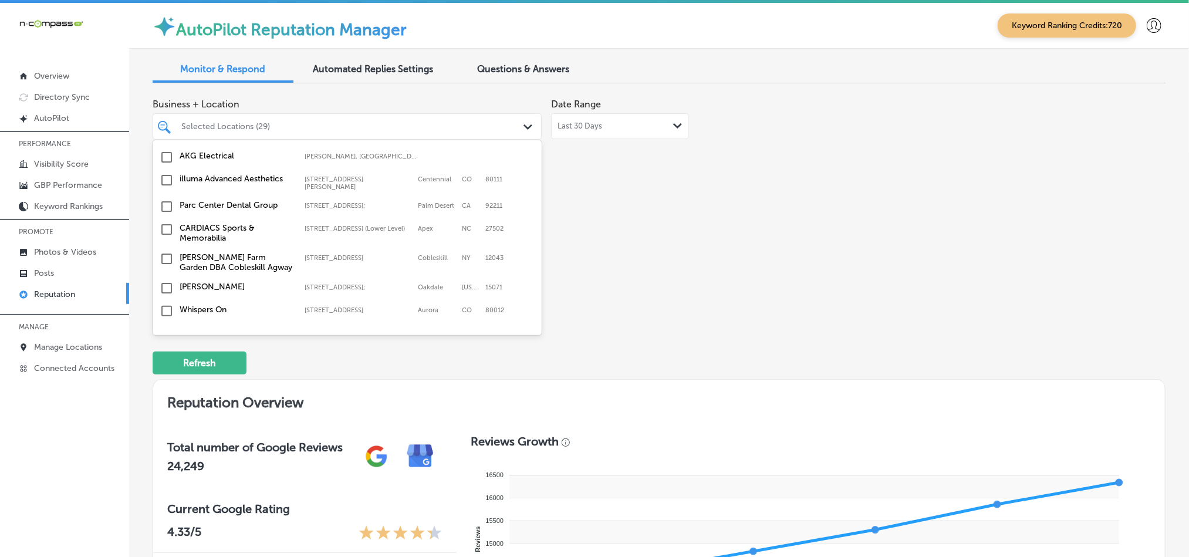
scroll to position [3022, 0]
click at [164, 302] on input "checkbox" at bounding box center [167, 309] width 14 height 14
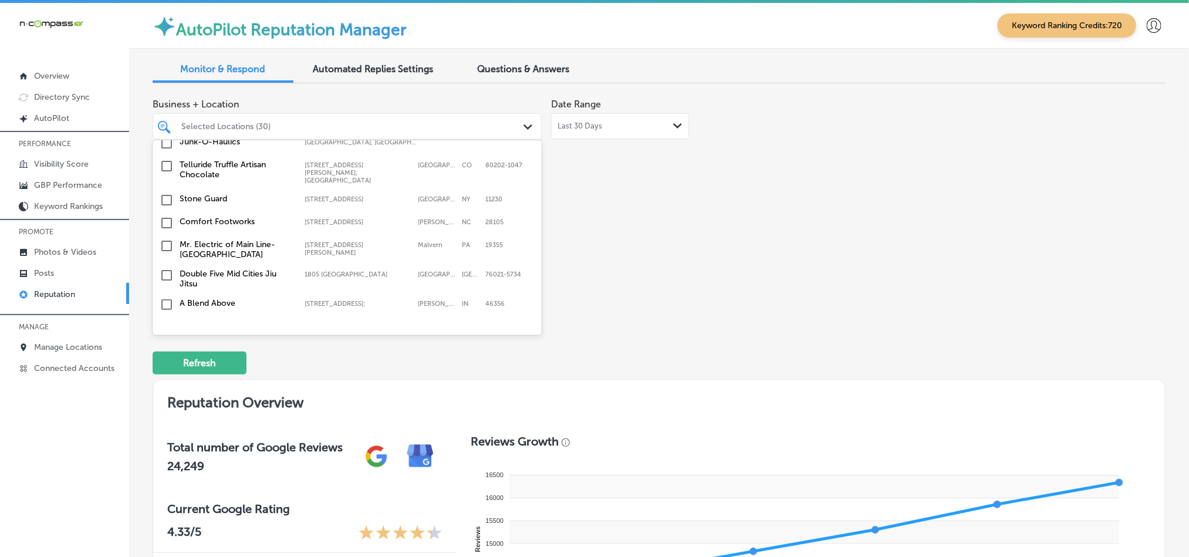
scroll to position [3565, 0]
click at [164, 379] on input "checkbox" at bounding box center [167, 386] width 14 height 14
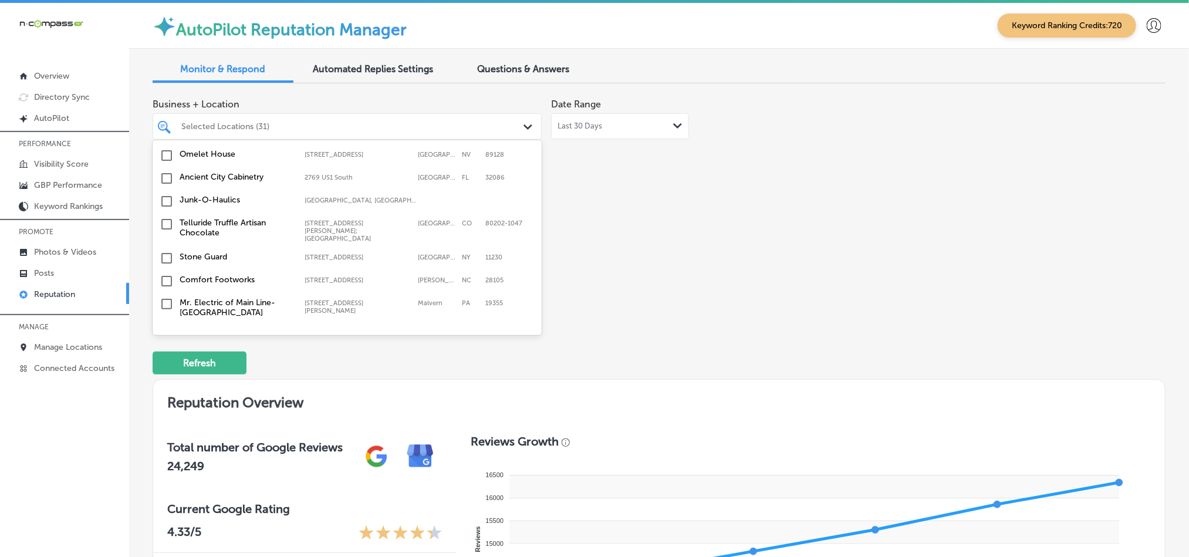
click at [164, 408] on input "checkbox" at bounding box center [167, 415] width 14 height 14
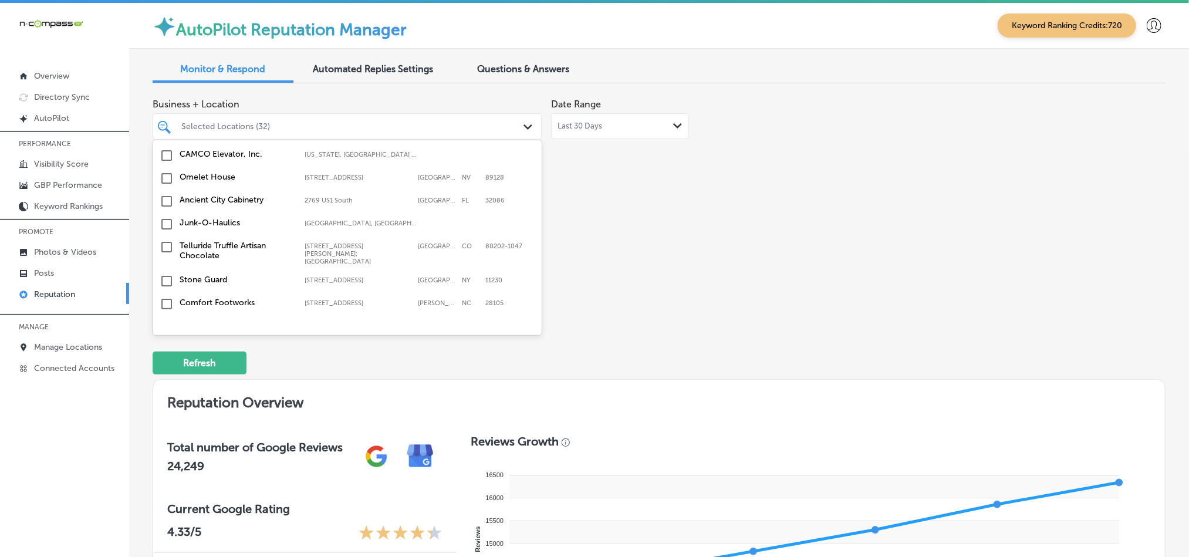
click at [164, 349] on input "checkbox" at bounding box center [167, 356] width 14 height 14
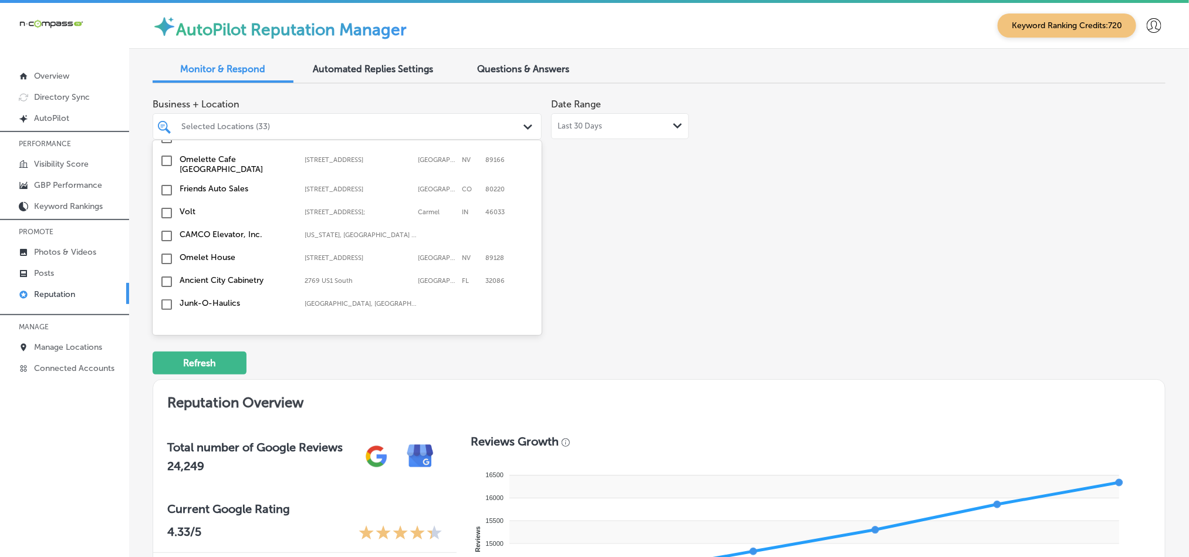
scroll to position [3477, 0]
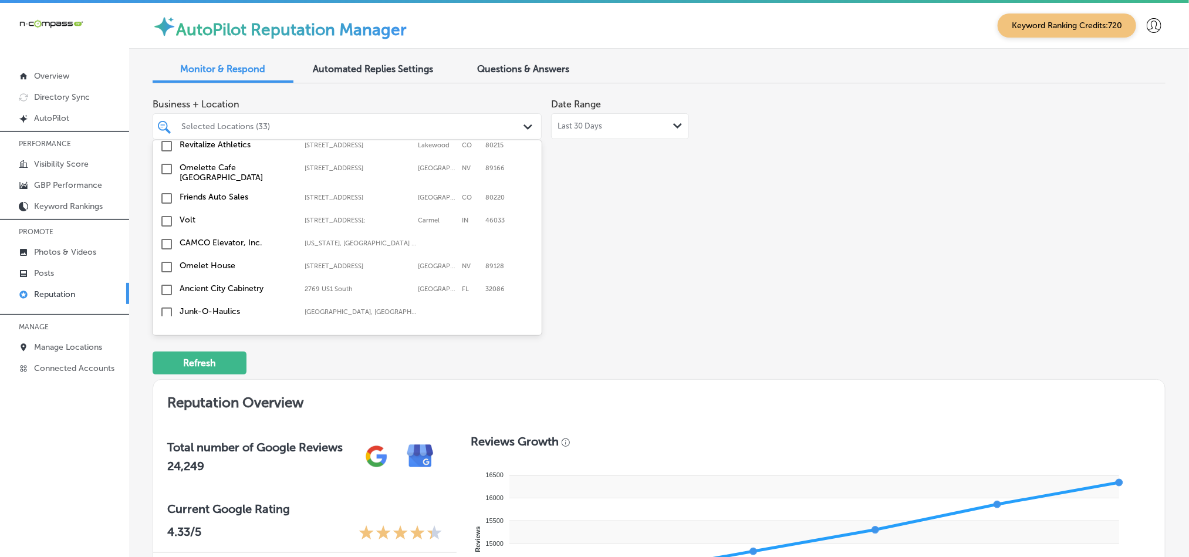
click at [164, 386] on input "checkbox" at bounding box center [167, 393] width 14 height 14
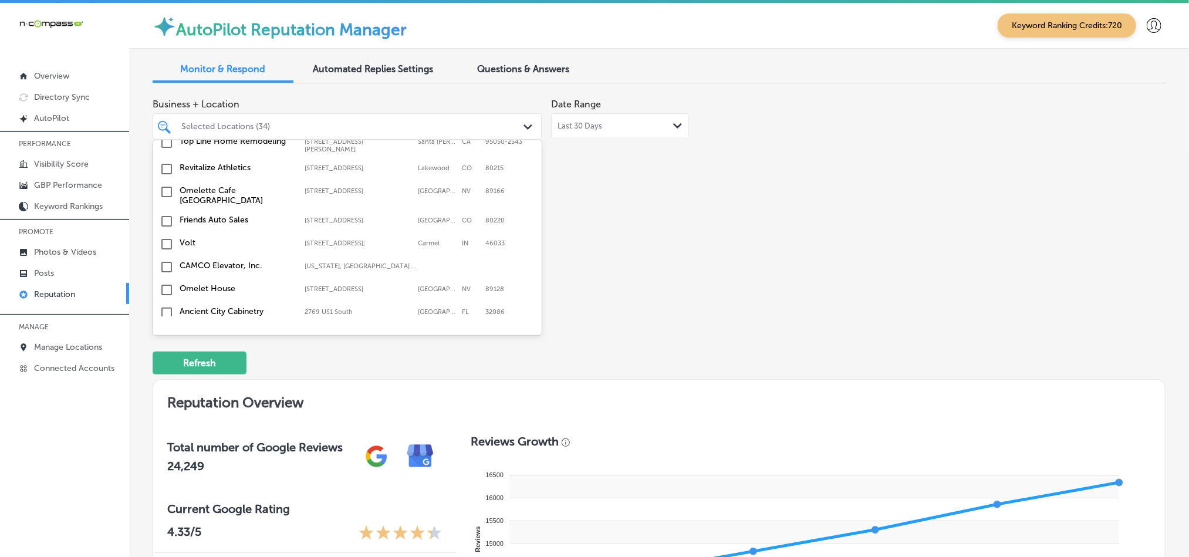
click at [164, 329] on input "checkbox" at bounding box center [167, 336] width 14 height 14
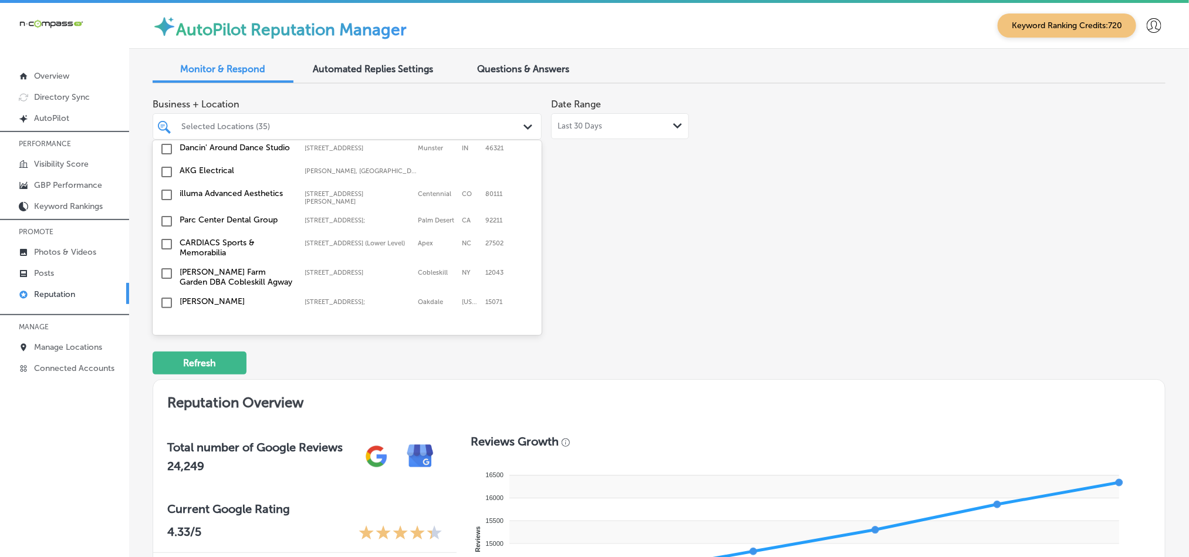
scroll to position [3154, 0]
click at [166, 321] on input "checkbox" at bounding box center [167, 328] width 14 height 14
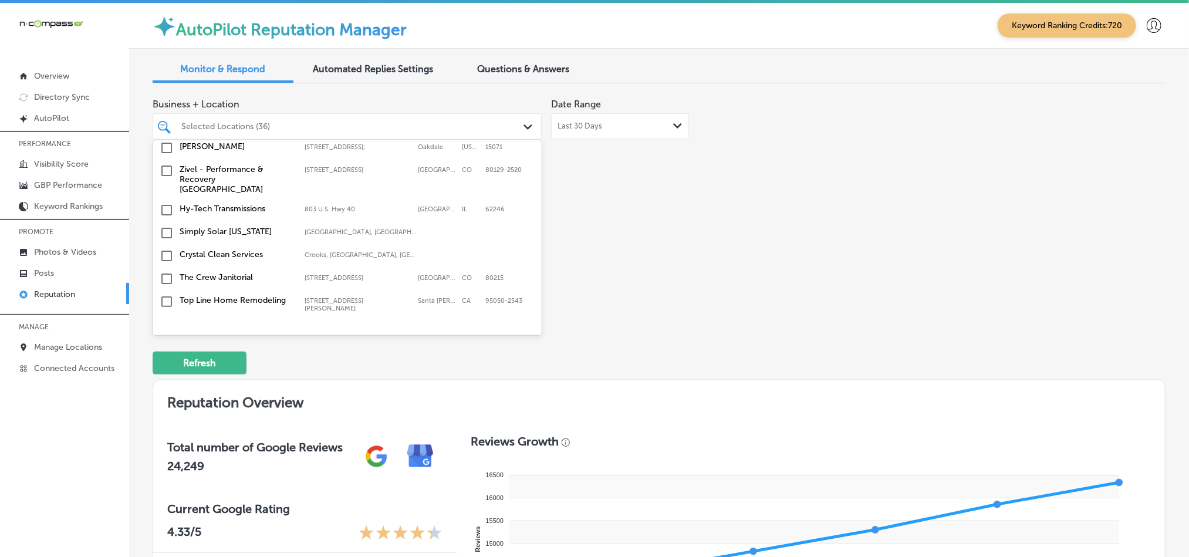
scroll to position [3330, 0]
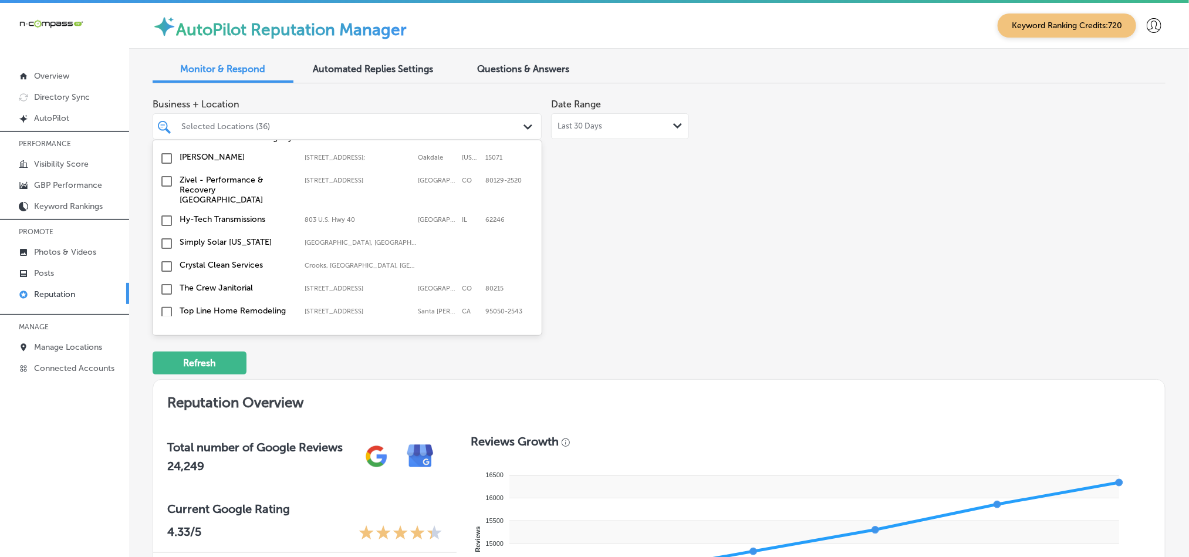
click at [166, 305] on input "checkbox" at bounding box center [167, 312] width 14 height 14
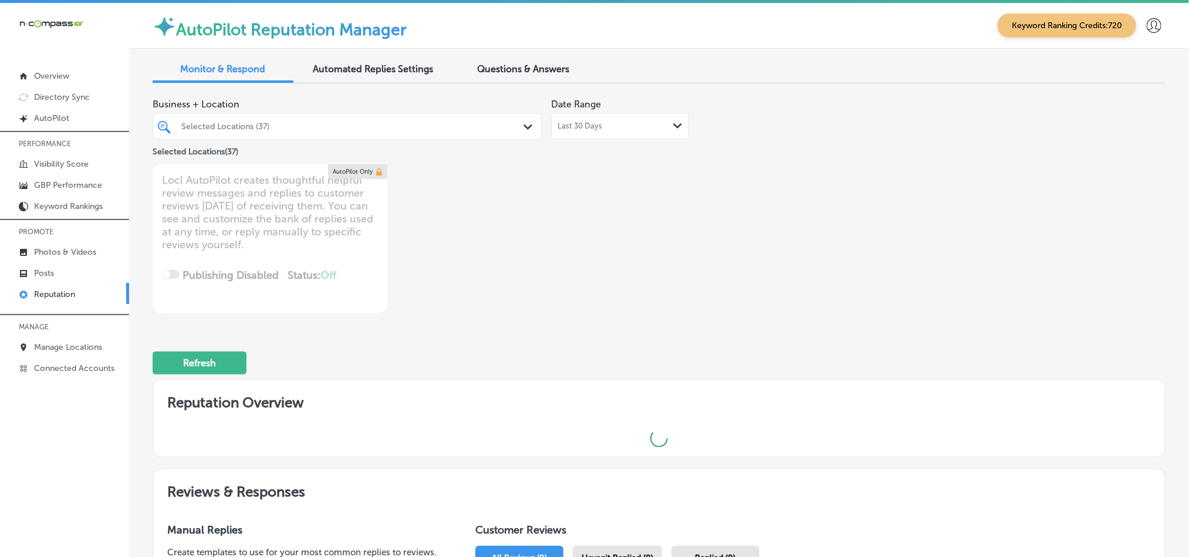
click at [757, 289] on div "Business + Location Selected Locations (37) Path Created with Sketch. Selected …" at bounding box center [659, 203] width 1013 height 221
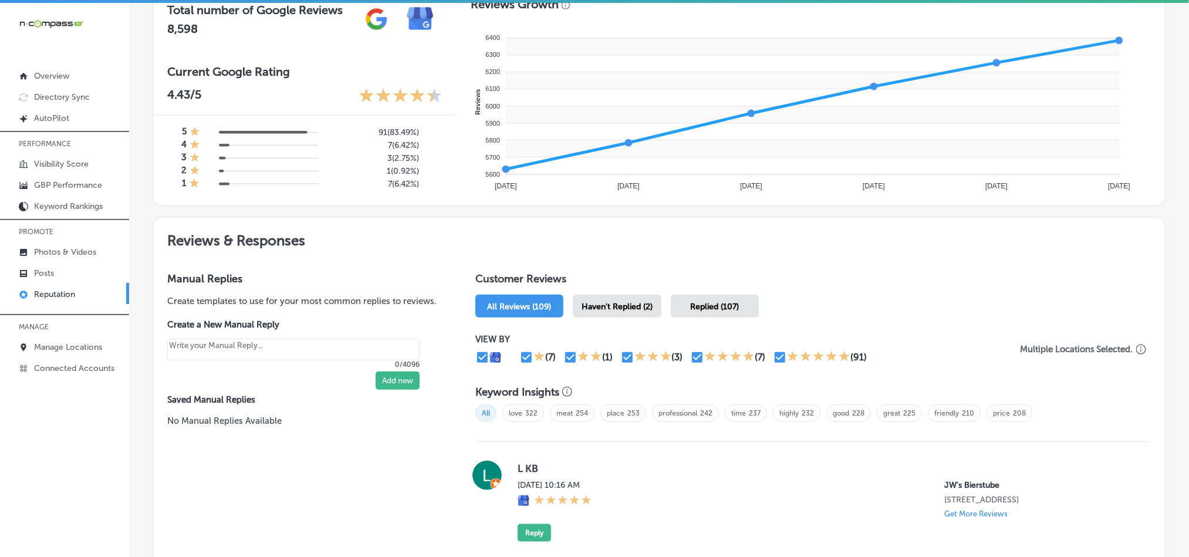
scroll to position [440, 0]
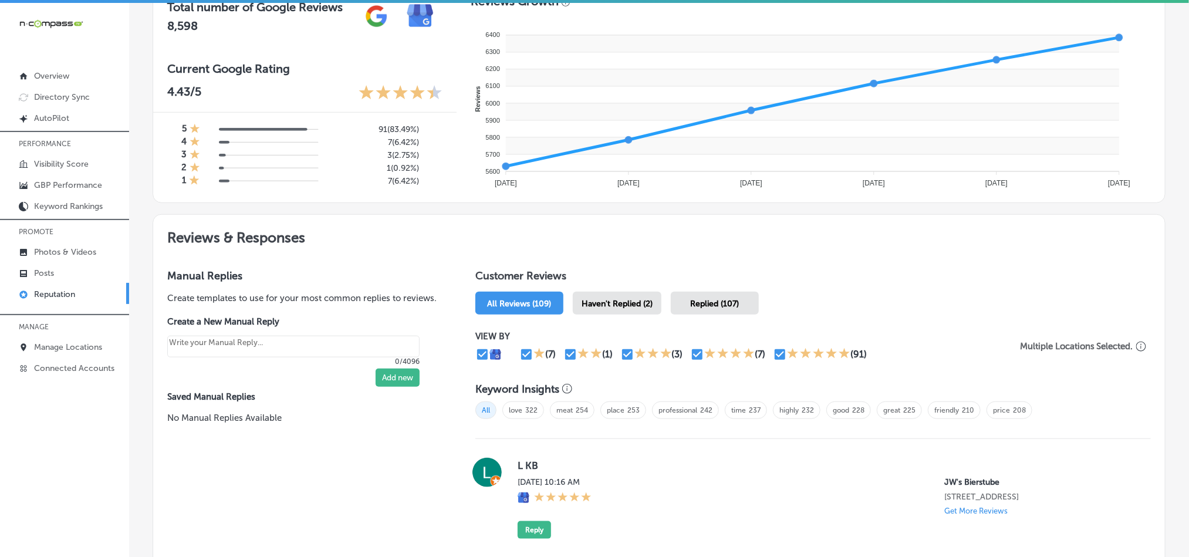
click at [629, 300] on span "Haven't Replied (2)" at bounding box center [617, 304] width 71 height 10
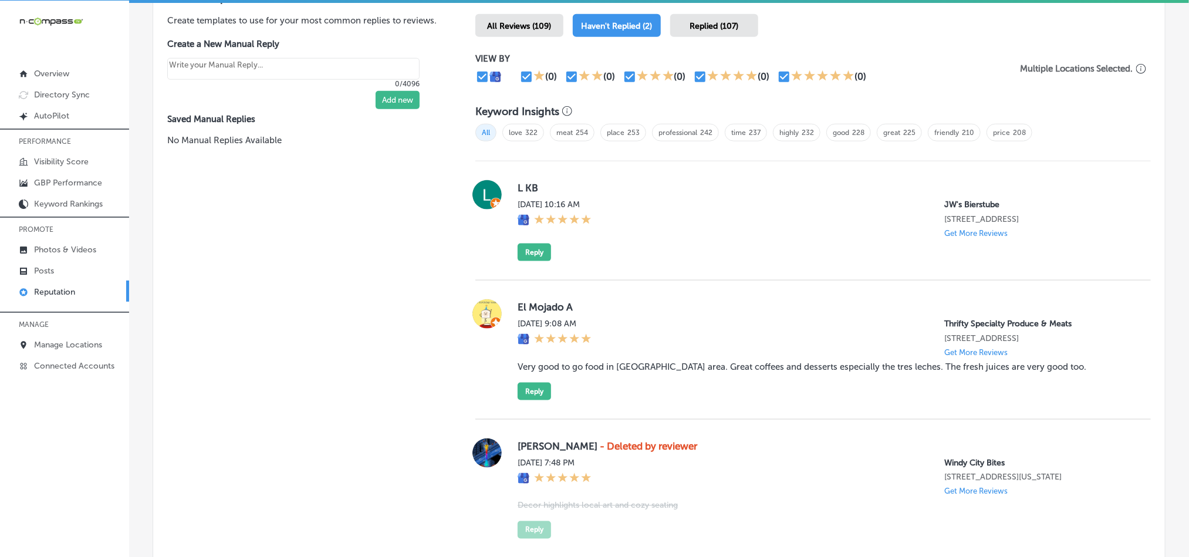
scroll to position [723, 0]
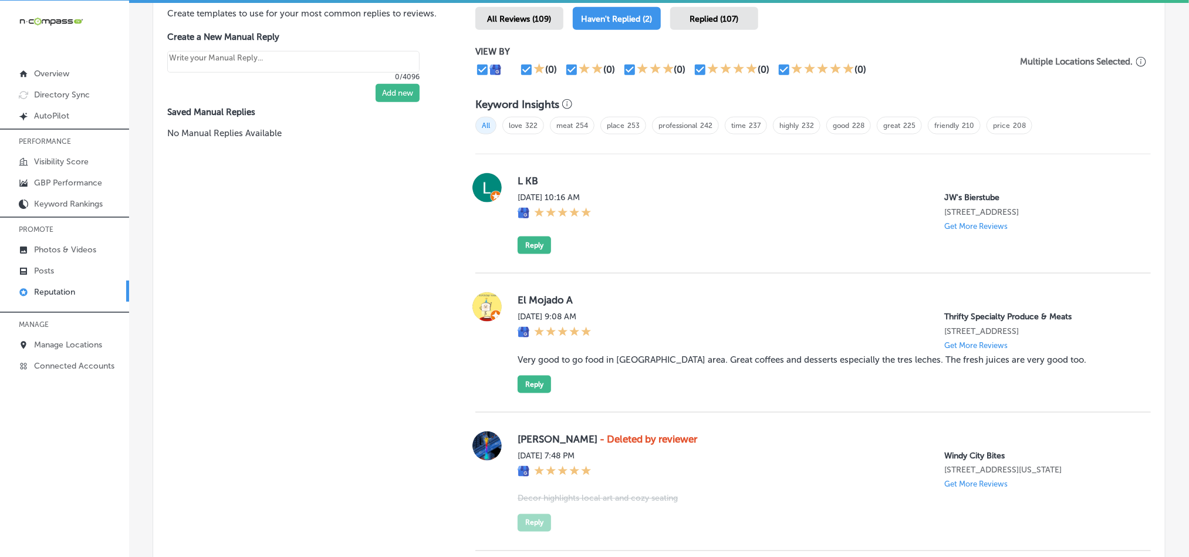
click at [332, 318] on div "Manual Replies Create templates to use for your most common replies to reviews.…" at bounding box center [302, 277] width 299 height 613
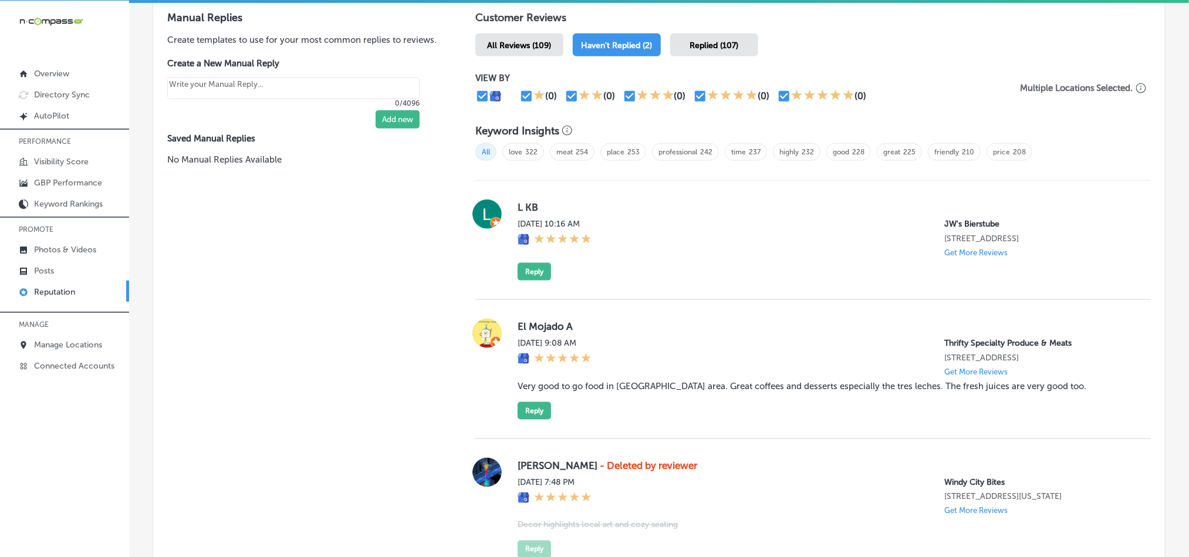
scroll to position [664, 0]
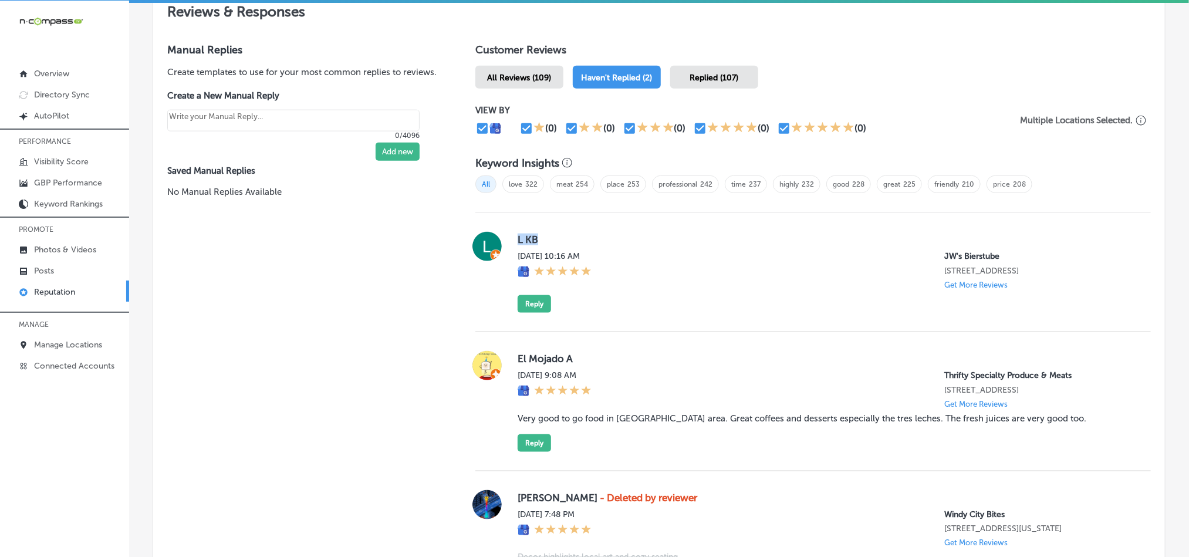
drag, startPoint x: 512, startPoint y: 238, endPoint x: 534, endPoint y: 236, distance: 21.8
click at [534, 236] on div "L KB [DATE] 10:16 AM JW's Bierstube [STREET_ADDRESS] Get More Reviews Reply" at bounding box center [813, 272] width 676 height 81
copy label "L KB"
click at [366, 296] on div "Manual Replies Create templates to use for your most common replies to reviews.…" at bounding box center [302, 335] width 299 height 613
click at [520, 302] on button "Reply" at bounding box center [534, 304] width 33 height 18
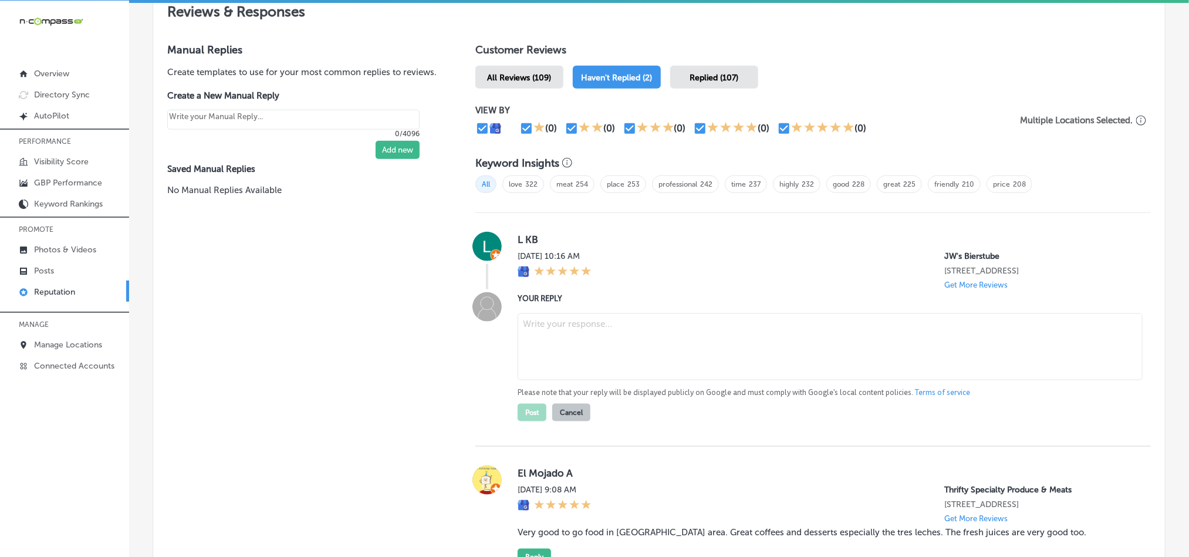
type textarea "x"
click at [572, 342] on textarea at bounding box center [830, 346] width 625 height 67
paste textarea "Thank you, L, for the 5-star review! We’re thrilled to hear you had a great exp…"
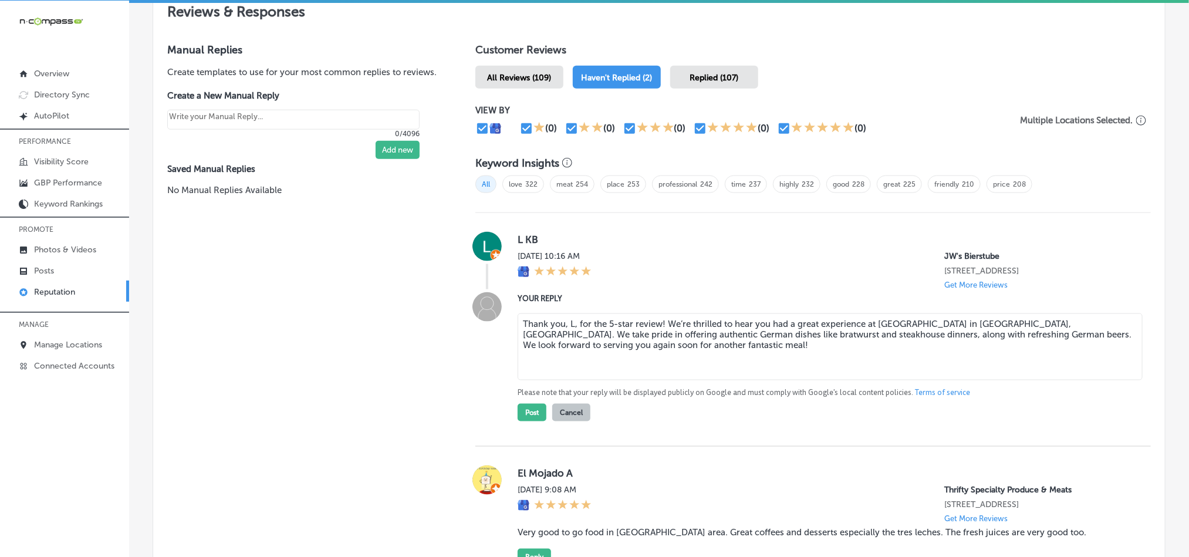
click at [569, 318] on textarea "Thank you, L, for the 5-star review! We’re thrilled to hear you had a great exp…" at bounding box center [830, 346] width 625 height 67
click at [560, 318] on textarea "Thank you, for the 5-star review! We’re thrilled to hear you had a great experi…" at bounding box center [830, 346] width 625 height 67
type textarea "Thank you for the 5-star review! We’re thrilled to hear you had a great experie…"
click at [522, 413] on button "Post" at bounding box center [532, 413] width 29 height 18
type textarea "x"
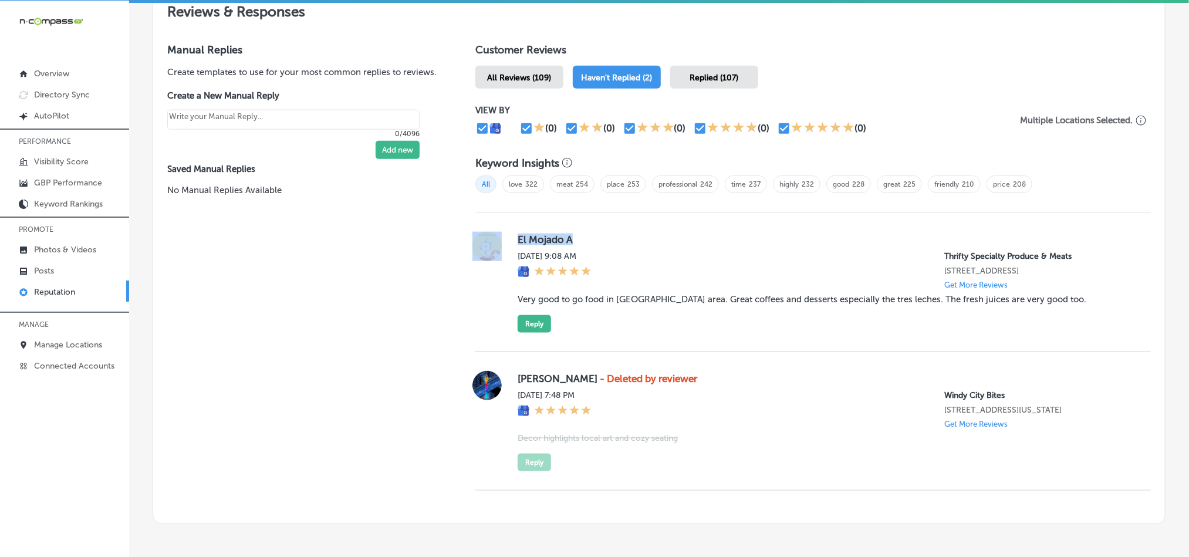
drag, startPoint x: 504, startPoint y: 239, endPoint x: 598, endPoint y: 238, distance: 93.9
click at [598, 238] on div "El Mojado A [DATE] 9:08 AM Thrifty Specialty Produce & Meats [STREET_ADDRESS] G…" at bounding box center [813, 282] width 676 height 101
copy div "El Mojado A"
click at [569, 294] on blockquote "Very good to go food in [GEOGRAPHIC_DATA] area. Great coffees and desserts espe…" at bounding box center [825, 299] width 615 height 11
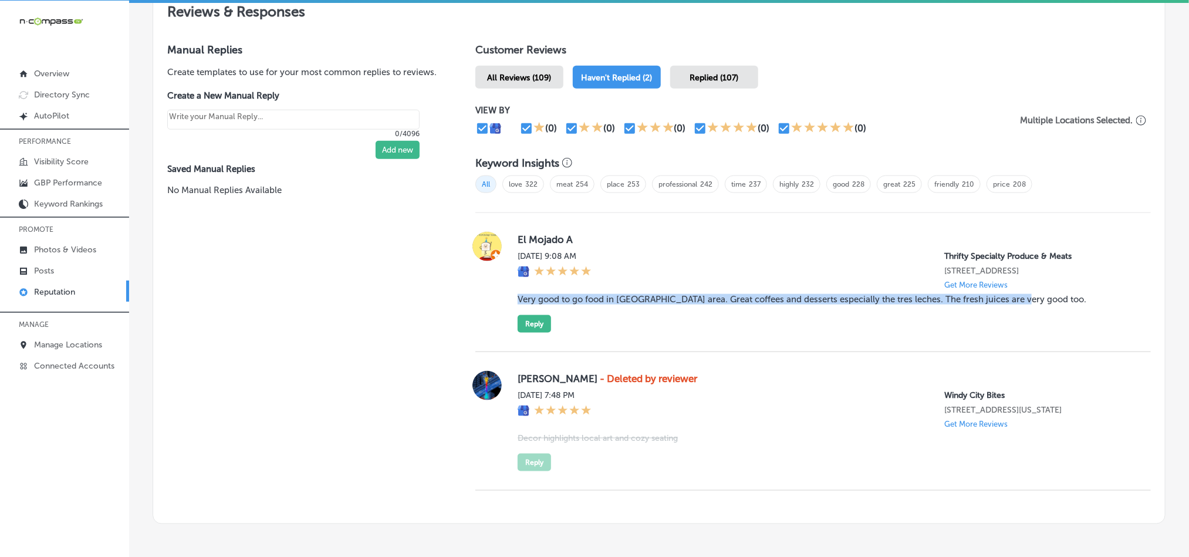
drag, startPoint x: 513, startPoint y: 293, endPoint x: 1044, endPoint y: 303, distance: 531.3
click at [1044, 303] on div "El Mojado A [DATE] 9:08 AM Thrifty Specialty Produce & Meats [STREET_ADDRESS] G…" at bounding box center [825, 282] width 615 height 101
copy blockquote "Very good to go food in [GEOGRAPHIC_DATA] area. Great coffees and desserts espe…"
click at [615, 320] on div "El Mojado A [DATE] 9:08 AM Thrifty Specialty Produce & Meats [STREET_ADDRESS] G…" at bounding box center [825, 282] width 615 height 101
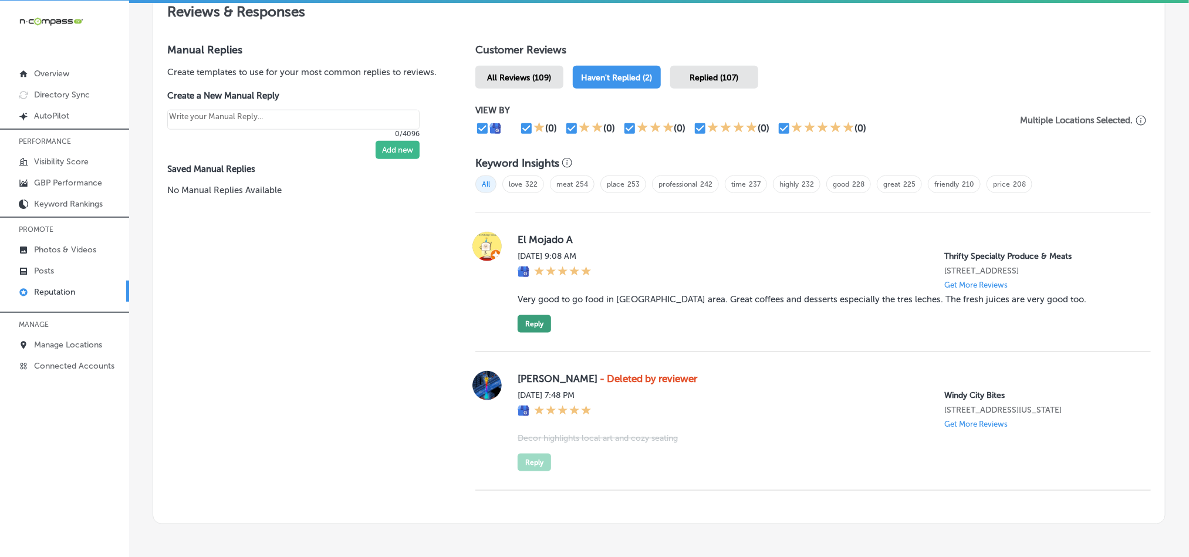
click at [537, 317] on button "Reply" at bounding box center [534, 324] width 33 height 18
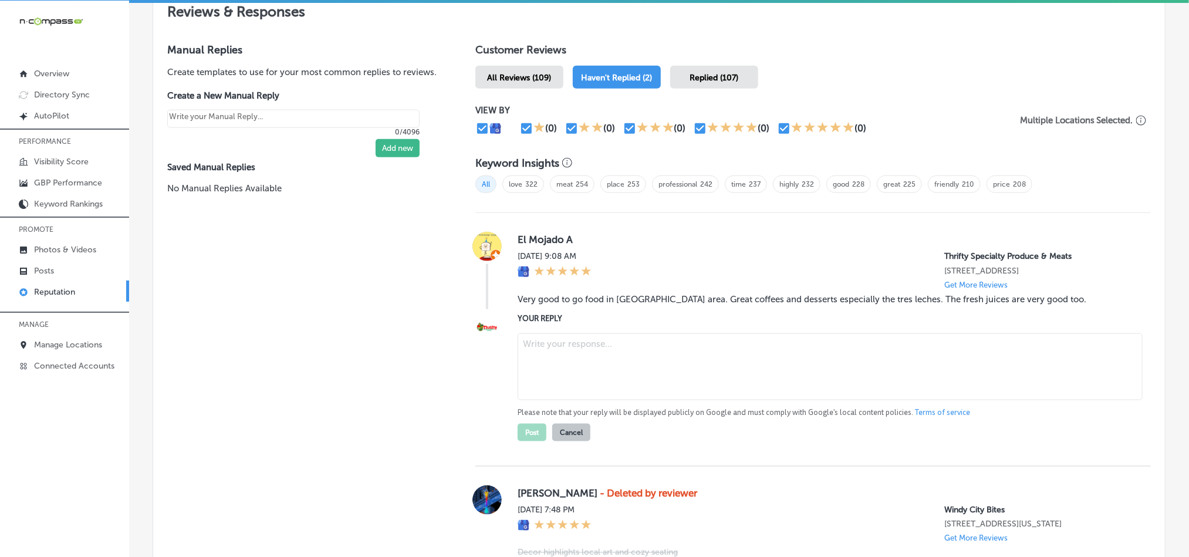
click at [578, 352] on textarea at bounding box center [830, 366] width 625 height 67
paste textarea "Thank you for the fantastic review, El! We’re thrilled to hear you enjoyed our …"
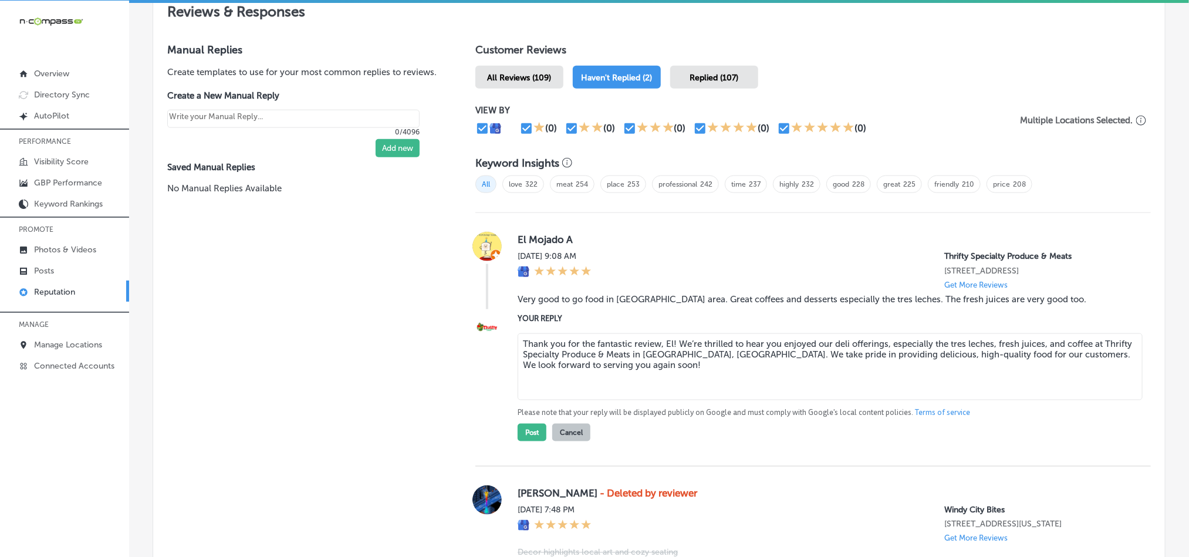
click at [728, 338] on textarea "Thank you for the fantastic review, El! We’re thrilled to hear you enjoyed our …" at bounding box center [830, 366] width 625 height 67
click at [893, 377] on textarea "Thank you for the fantastic review, El! We’re glad to hear you enjoyed our deli…" at bounding box center [830, 366] width 625 height 67
type textarea "Thank you for the fantastic review, El! We’re glad to hear you enjoyed our deli…"
click at [524, 435] on button "Post" at bounding box center [532, 433] width 29 height 18
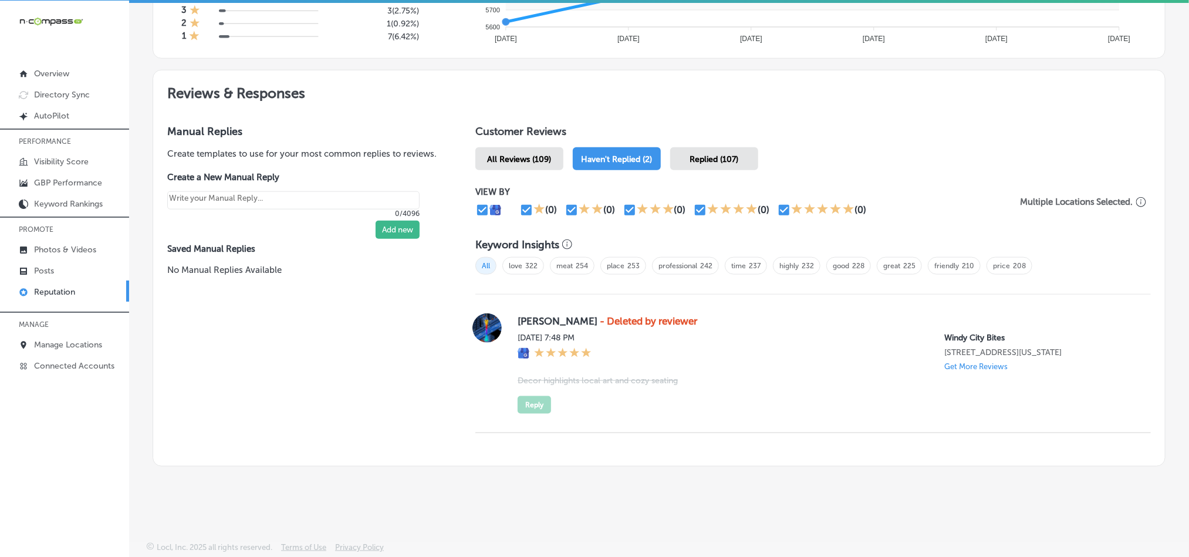
scroll to position [580, 0]
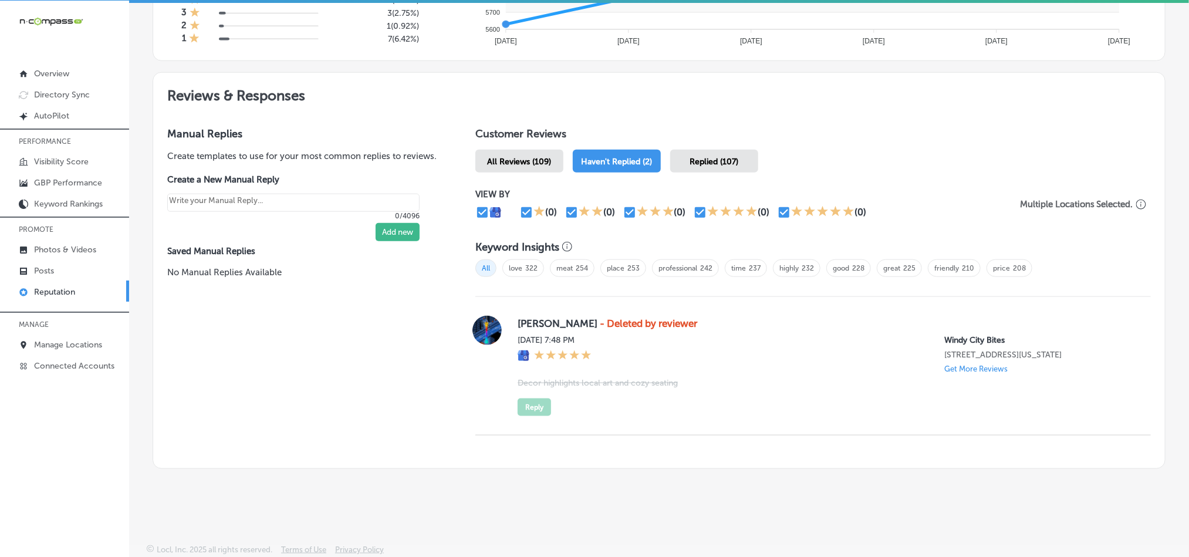
click at [525, 157] on span "All Reviews (109)" at bounding box center [520, 162] width 64 height 10
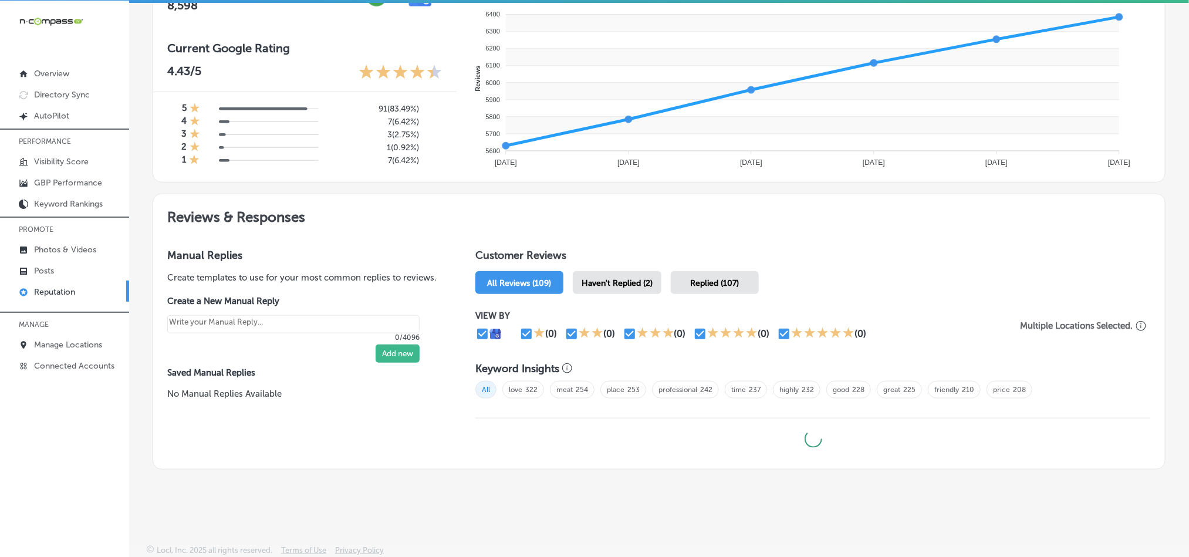
type textarea "x"
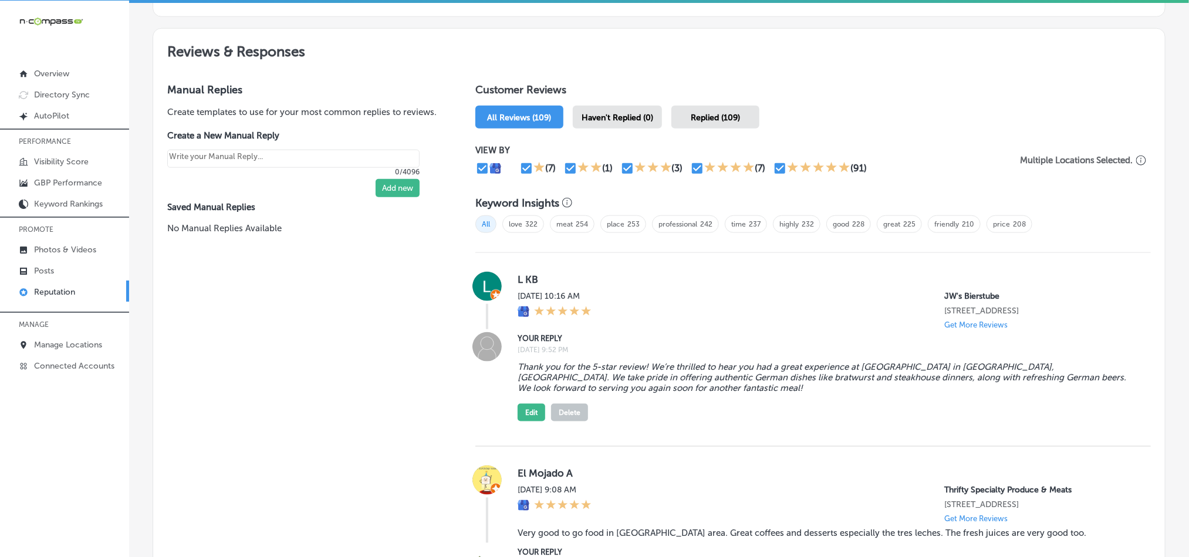
scroll to position [576, 0]
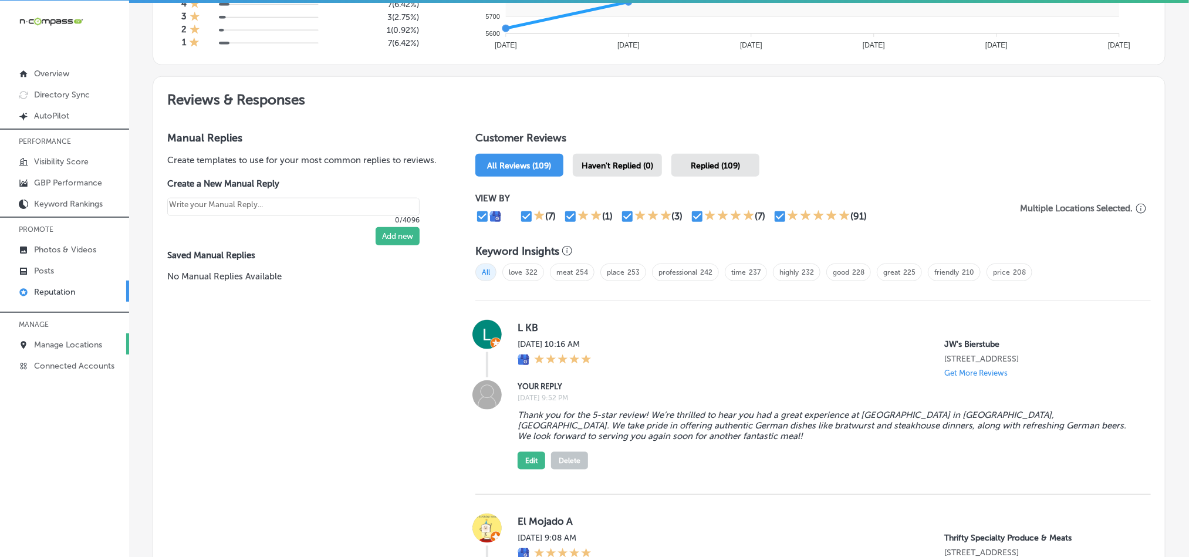
click at [73, 343] on p "Manage Locations" at bounding box center [68, 345] width 68 height 10
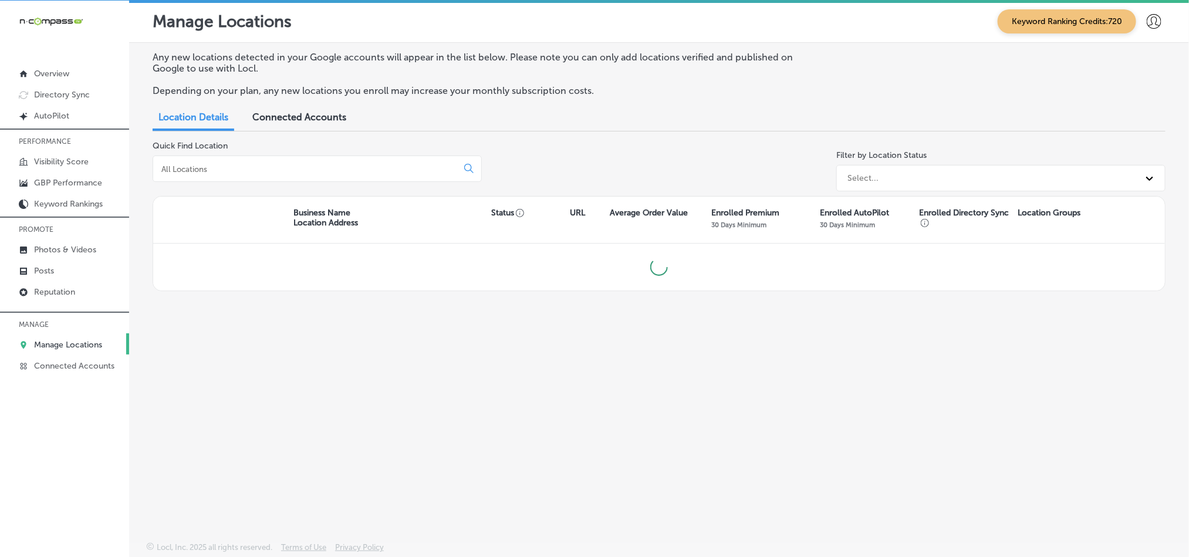
click at [330, 166] on input at bounding box center [307, 169] width 295 height 11
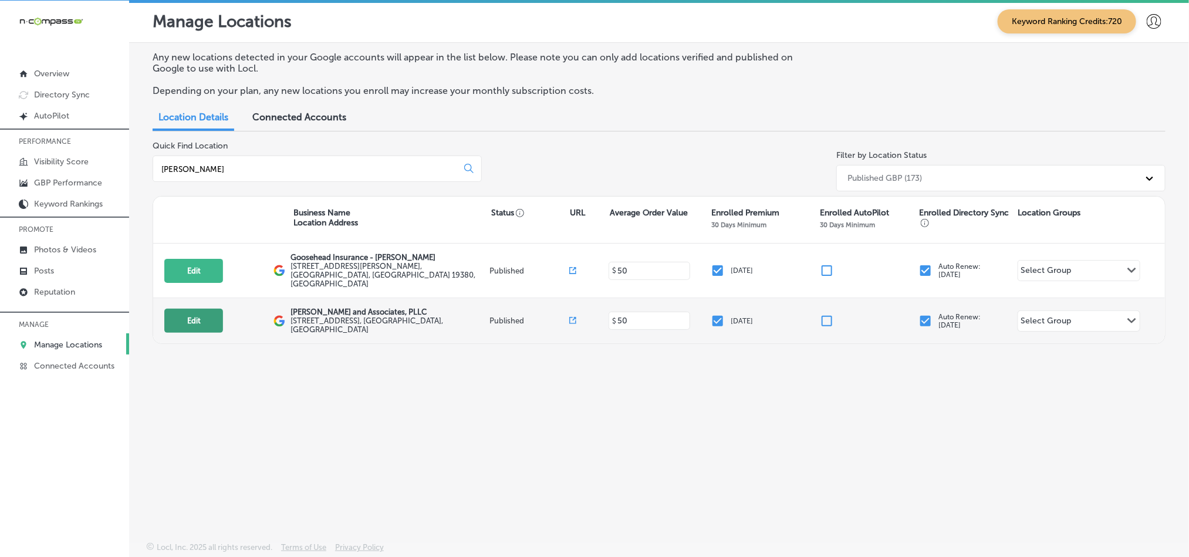
type input "[PERSON_NAME]"
click at [201, 309] on button "Edit" at bounding box center [193, 321] width 59 height 24
select select "US"
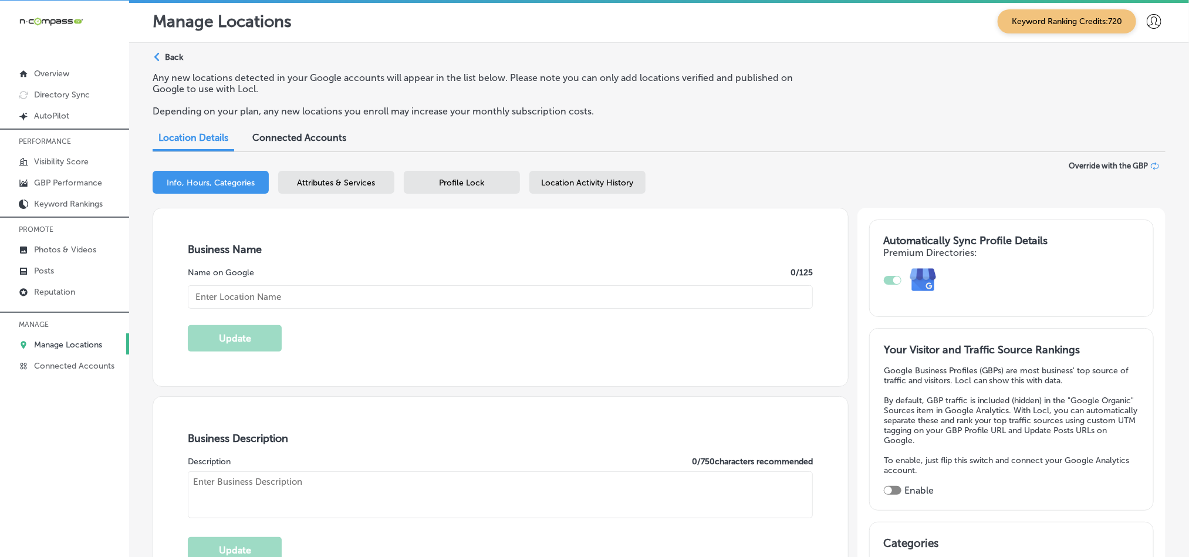
type input "[PERSON_NAME] and Associates, PLLC"
type input "[STREET_ADDRESS]"
type input "Rockwell"
type input "75087"
type input "US"
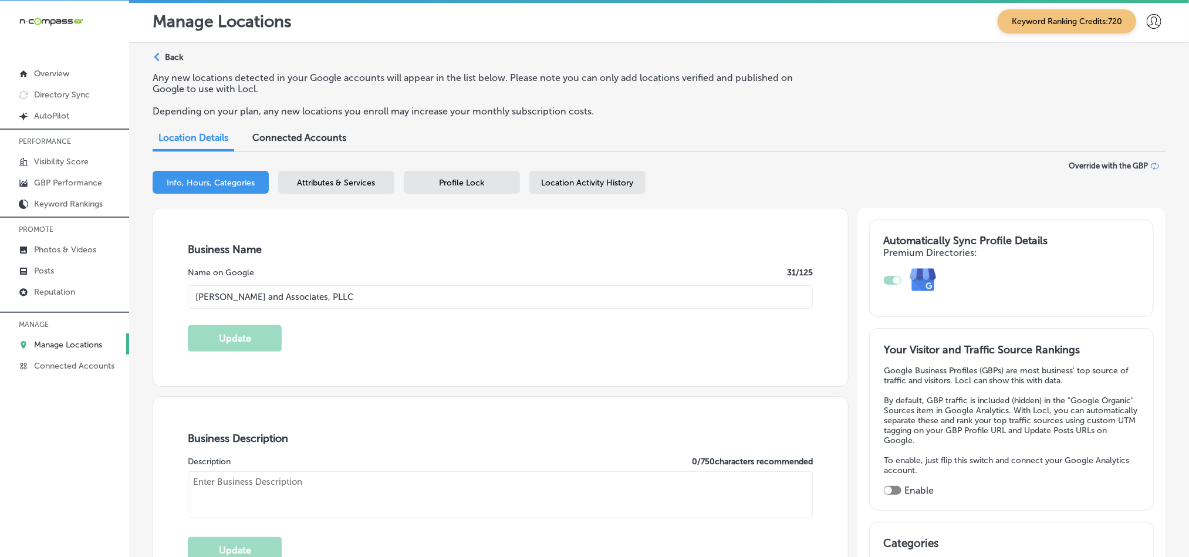
type input "[URL][DOMAIN_NAME]"
checkbox input "true"
type textarea "[PERSON_NAME] and Associates is a trusted law firm based in [GEOGRAPHIC_DATA], …"
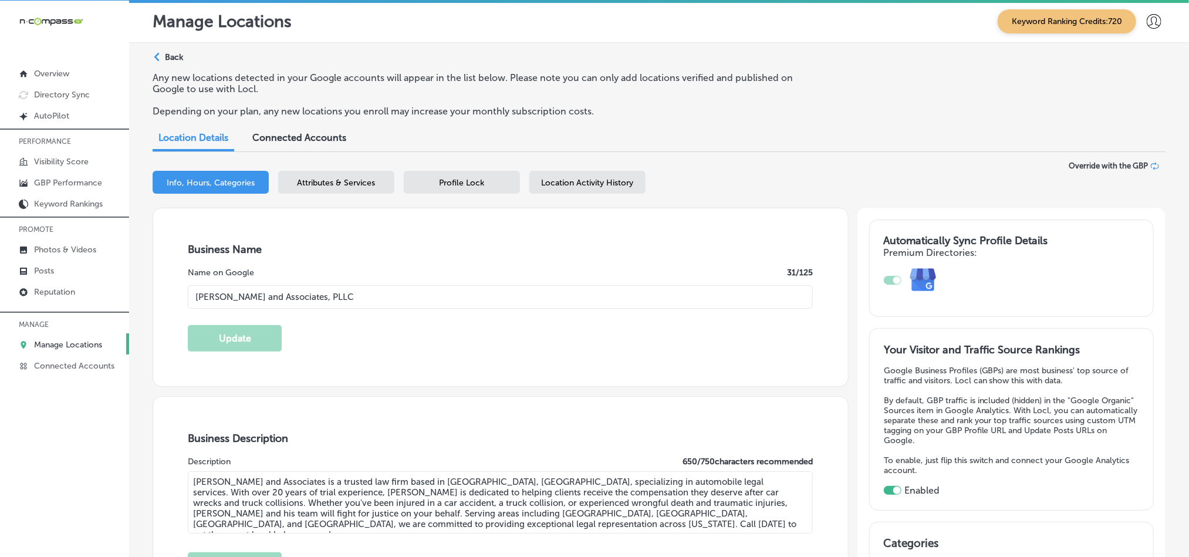
type input "[PHONE_NUMBER]"
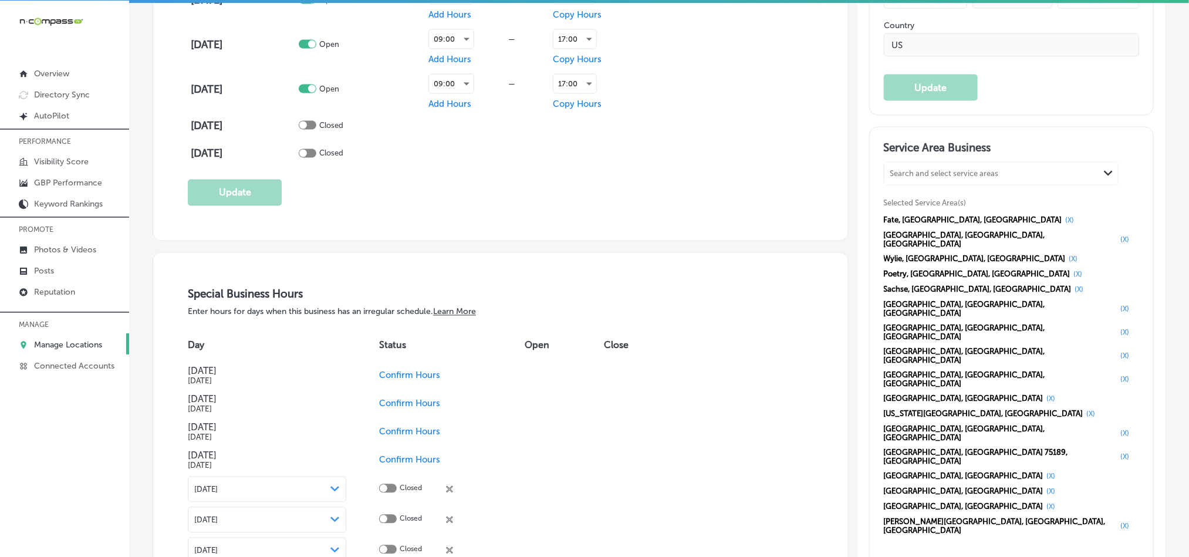
scroll to position [1057, 0]
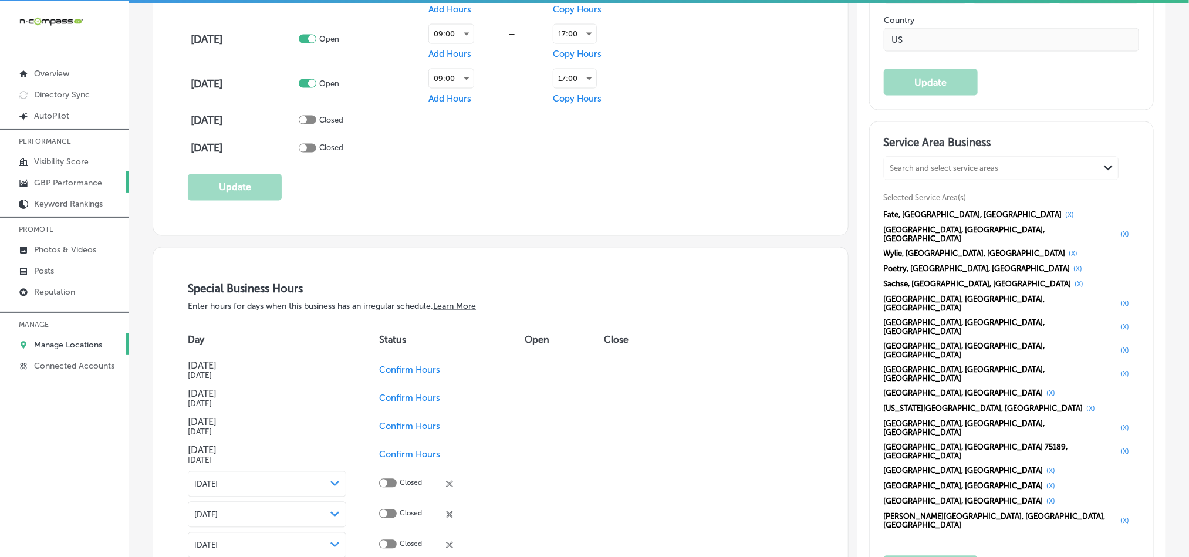
click at [62, 180] on p "GBP Performance" at bounding box center [68, 183] width 68 height 10
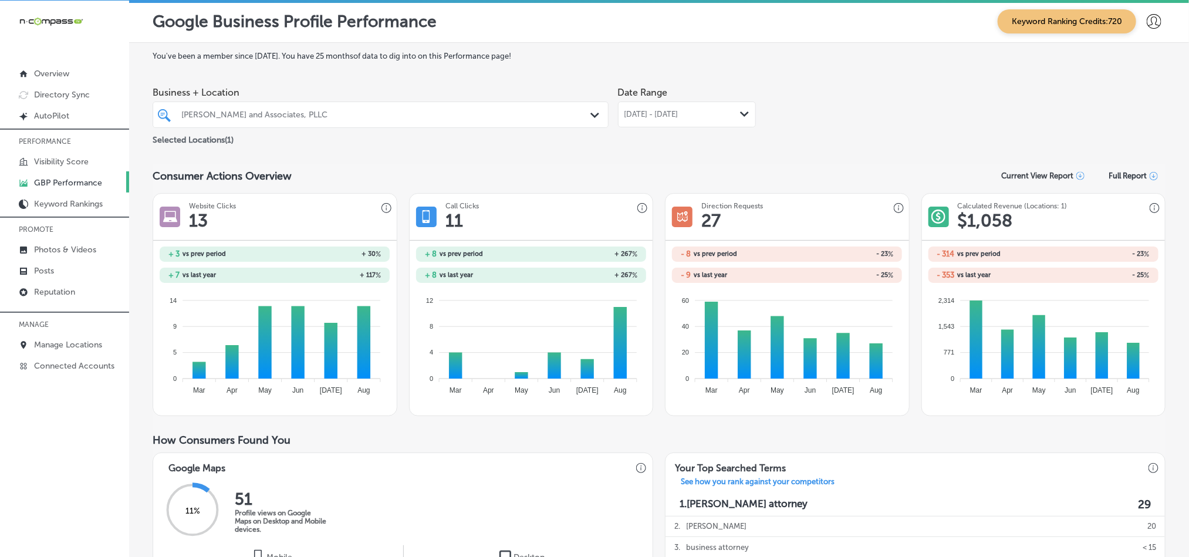
click at [671, 104] on div "[DATE] - [DATE] Path Created with Sketch." at bounding box center [687, 115] width 138 height 26
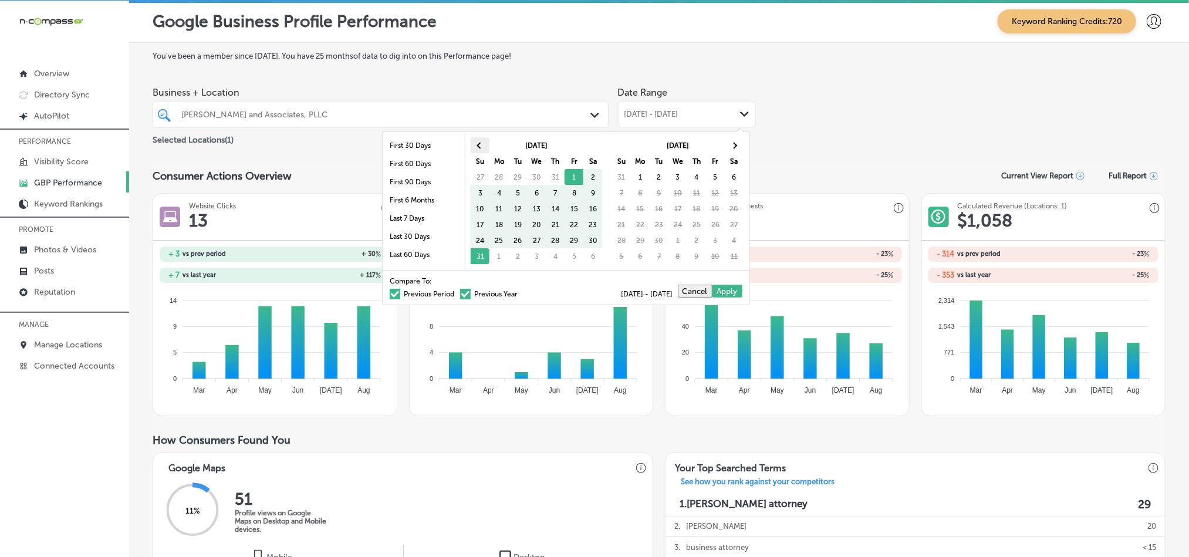
click at [480, 145] on span at bounding box center [480, 145] width 6 height 6
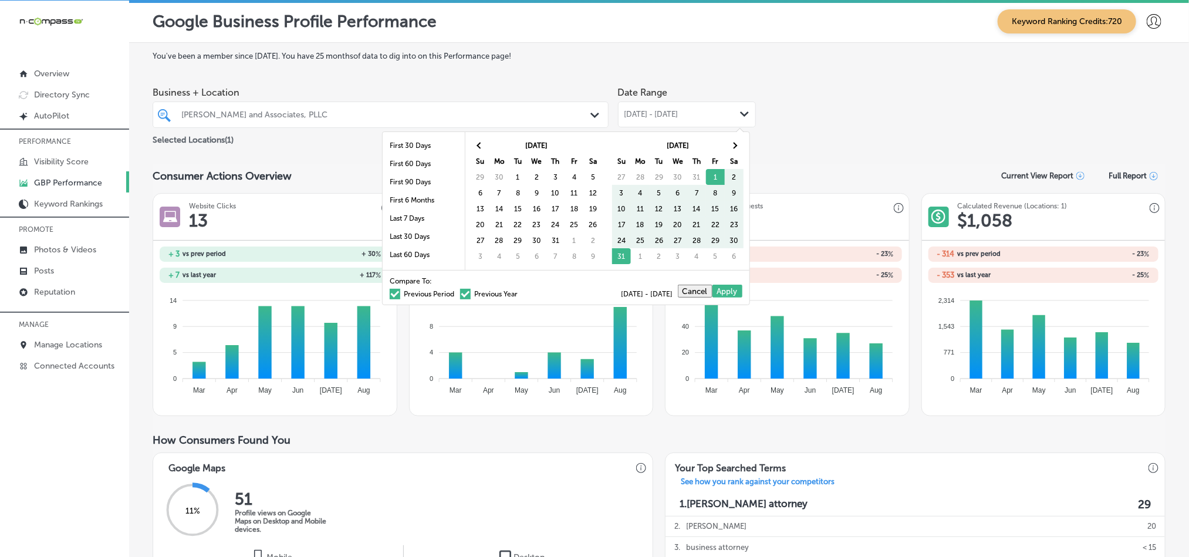
click at [480, 145] on span at bounding box center [480, 145] width 6 height 6
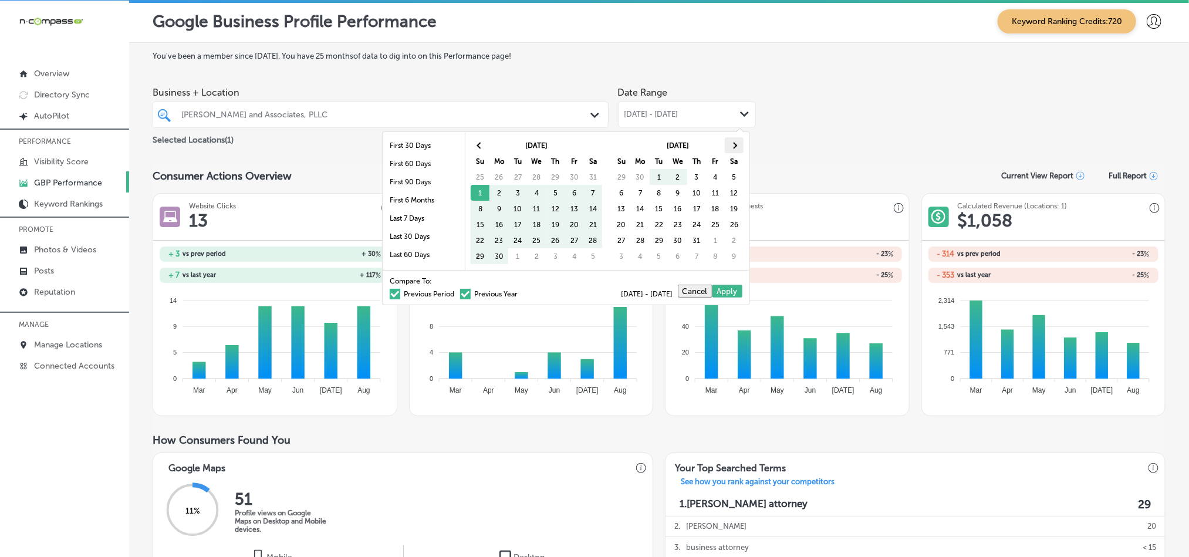
click at [731, 143] on th at bounding box center [734, 145] width 19 height 16
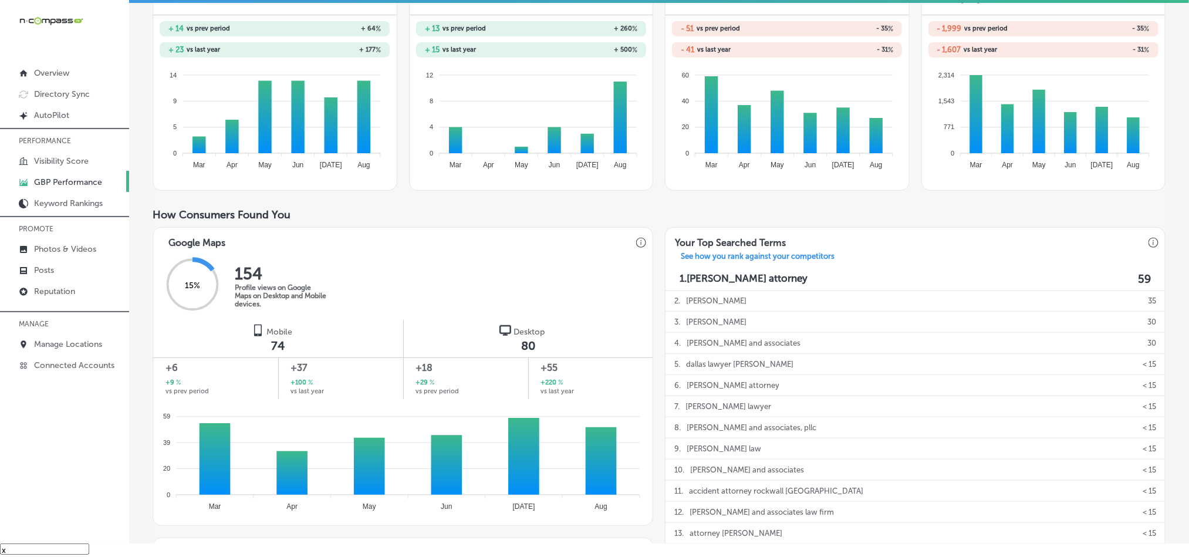
scroll to position [293, 0]
